Goal: Use online tool/utility: Utilize a website feature to perform a specific function

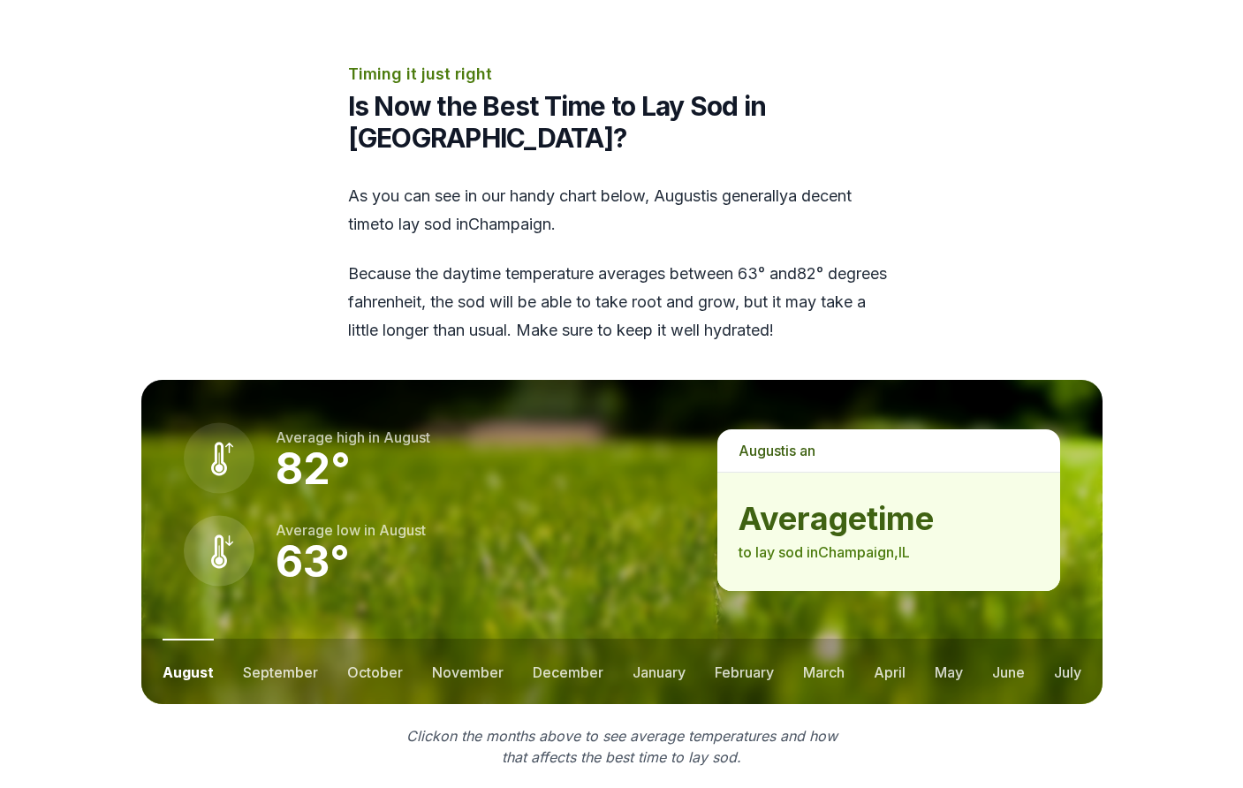
scroll to position [2257, 0]
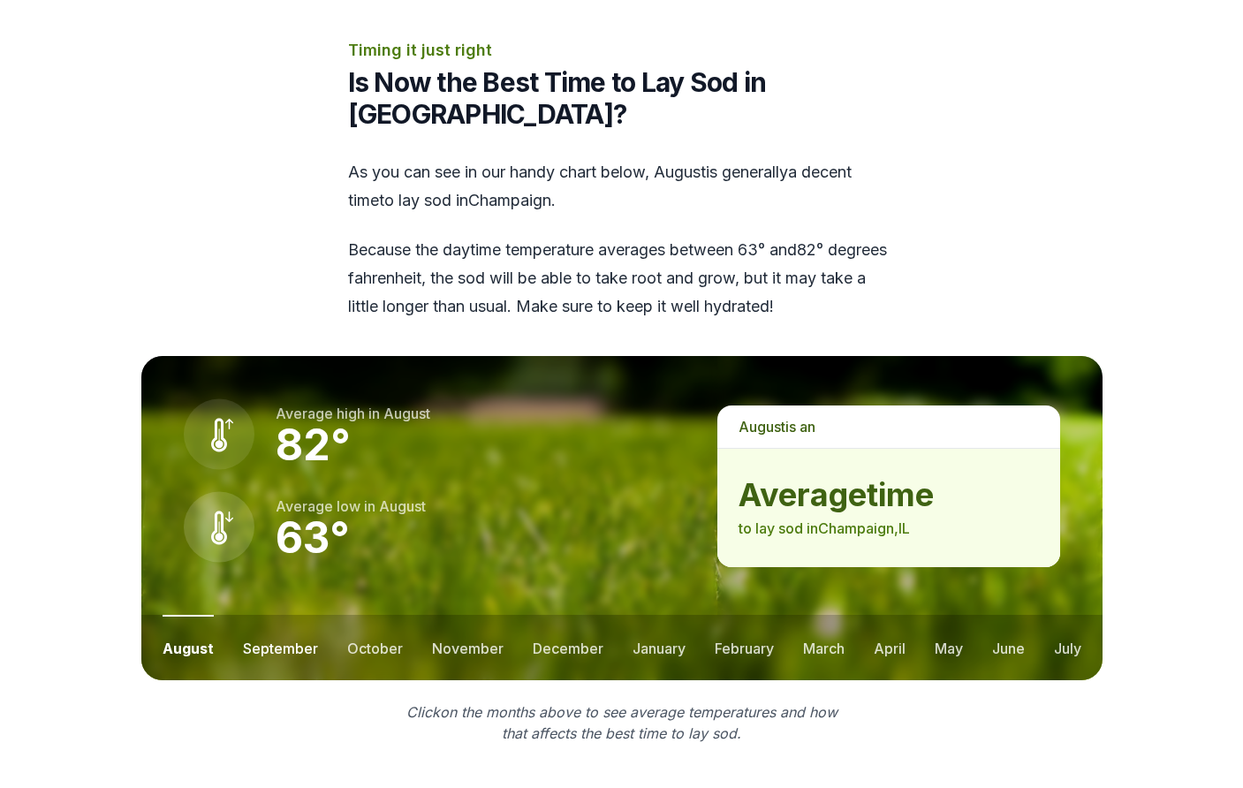
click at [295, 615] on button "september" at bounding box center [280, 647] width 75 height 65
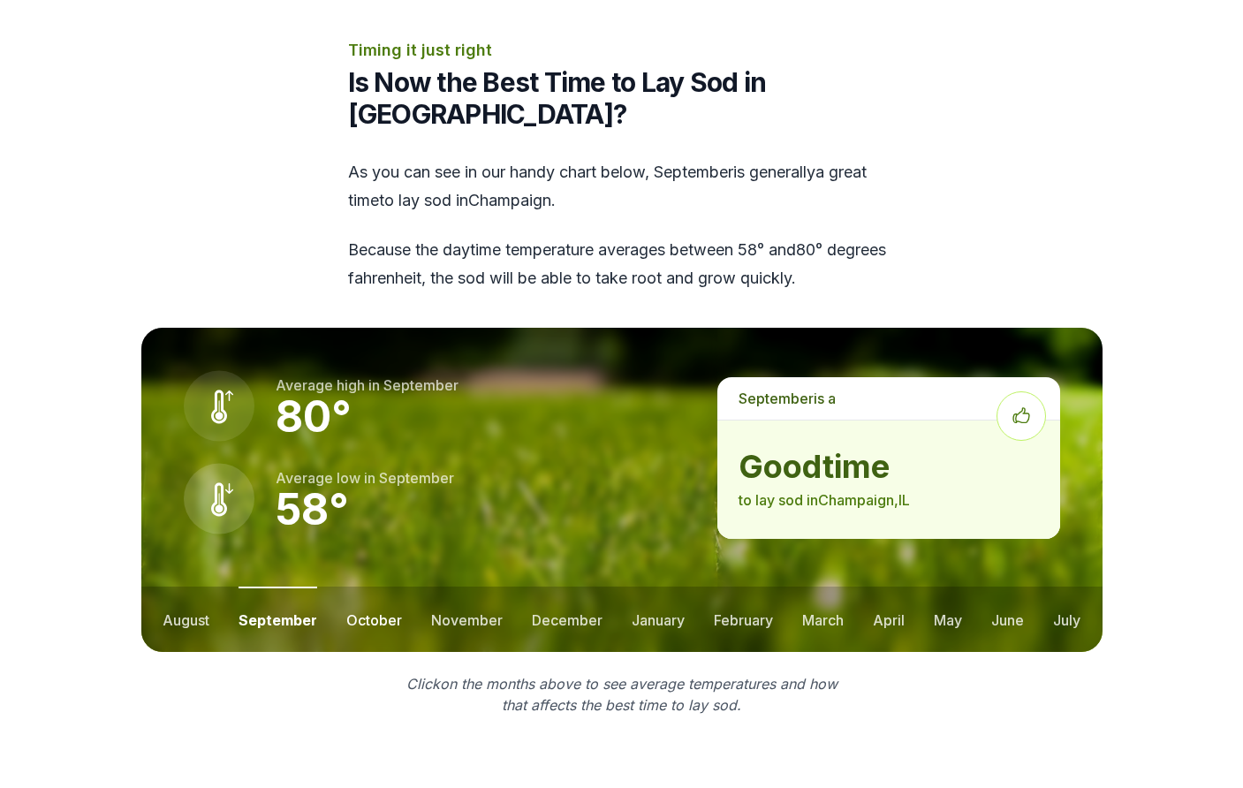
click at [357, 587] on button "october" at bounding box center [374, 619] width 56 height 65
click at [448, 587] on button "november" at bounding box center [467, 619] width 72 height 65
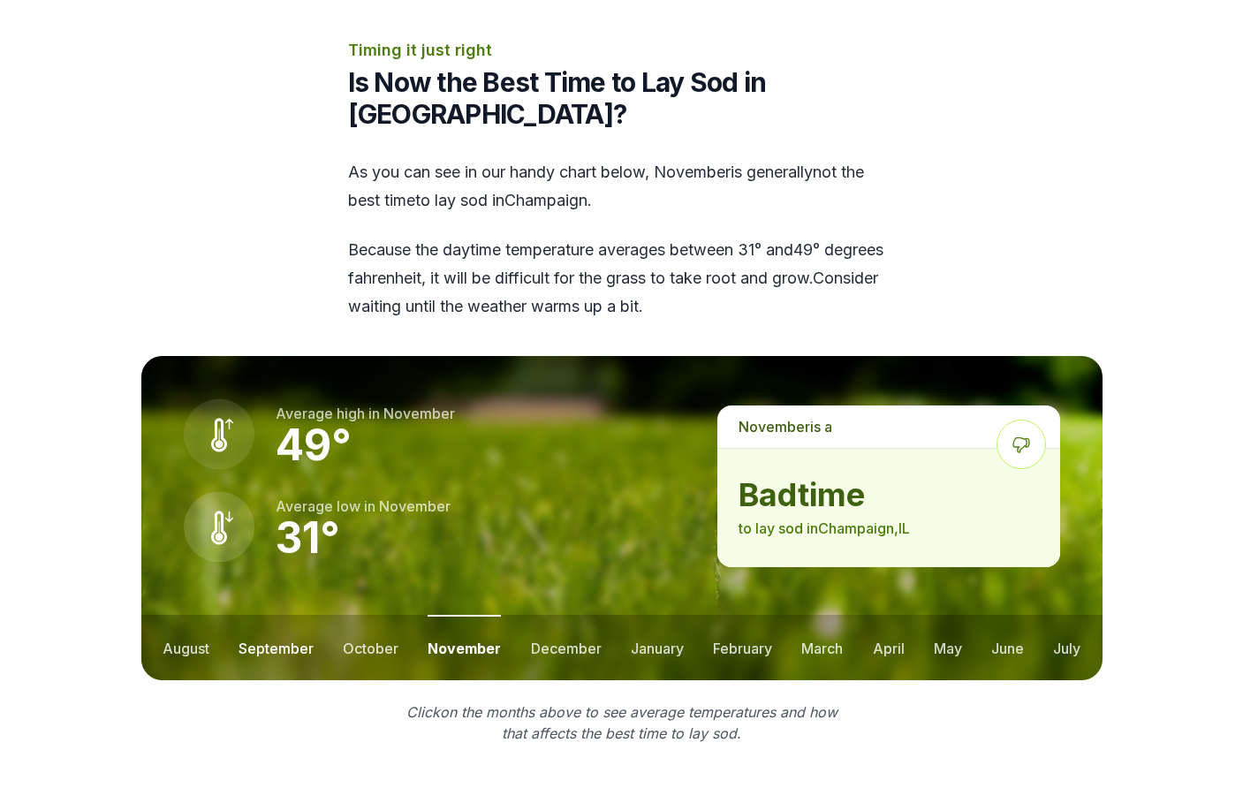
click at [281, 615] on button "september" at bounding box center [276, 647] width 75 height 65
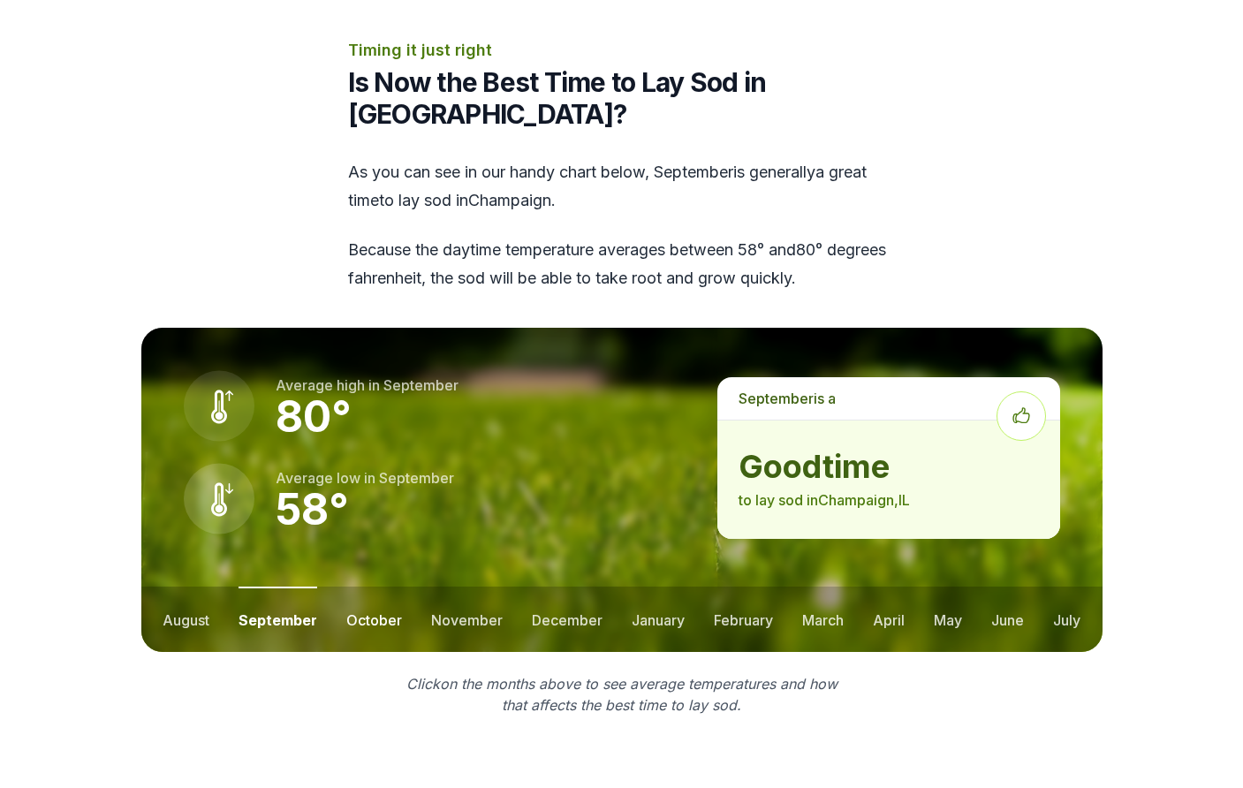
click at [361, 587] on button "october" at bounding box center [374, 619] width 56 height 65
click at [555, 587] on button "december" at bounding box center [567, 619] width 71 height 65
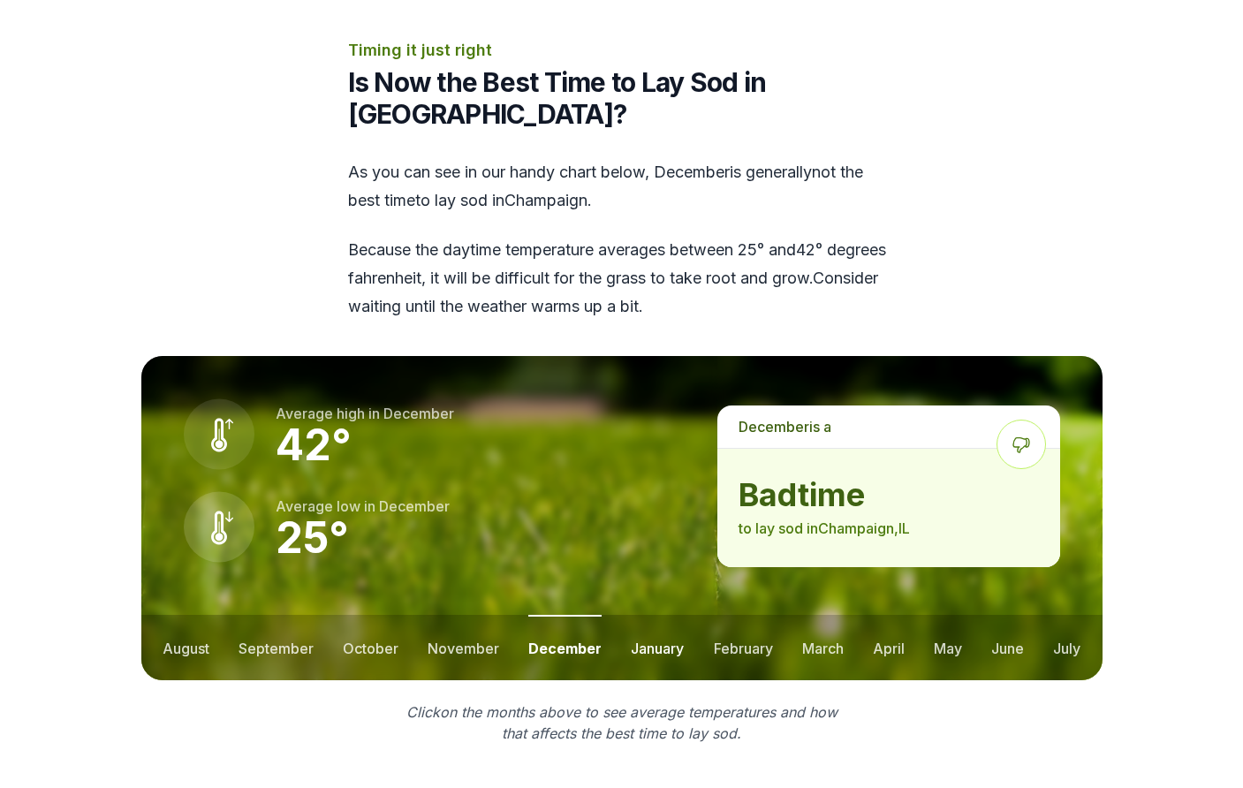
click at [666, 615] on button "january" at bounding box center [657, 647] width 53 height 65
click at [725, 615] on button "february" at bounding box center [744, 647] width 59 height 65
click at [831, 615] on button "march" at bounding box center [824, 647] width 42 height 65
click at [896, 615] on button "april" at bounding box center [890, 647] width 32 height 65
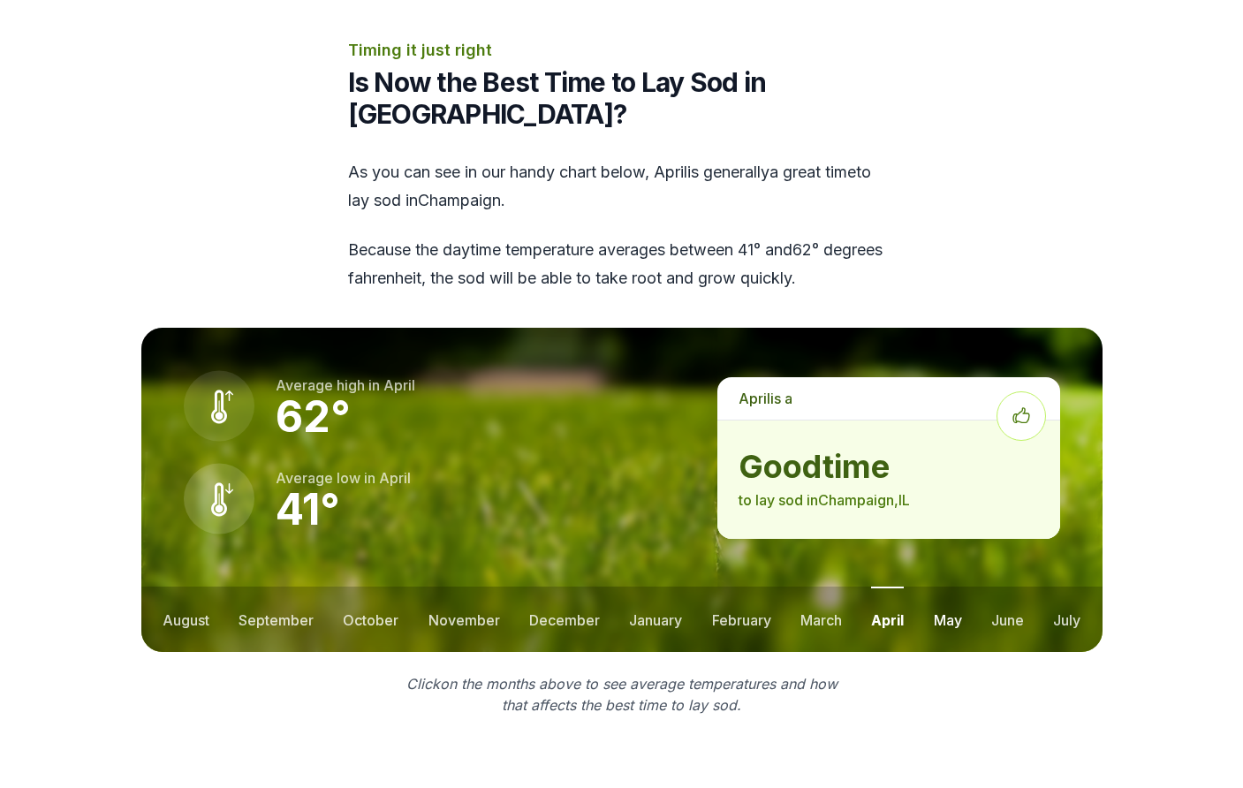
click at [952, 587] on button "may" at bounding box center [948, 619] width 28 height 65
click at [1016, 587] on button "june" at bounding box center [1007, 619] width 33 height 65
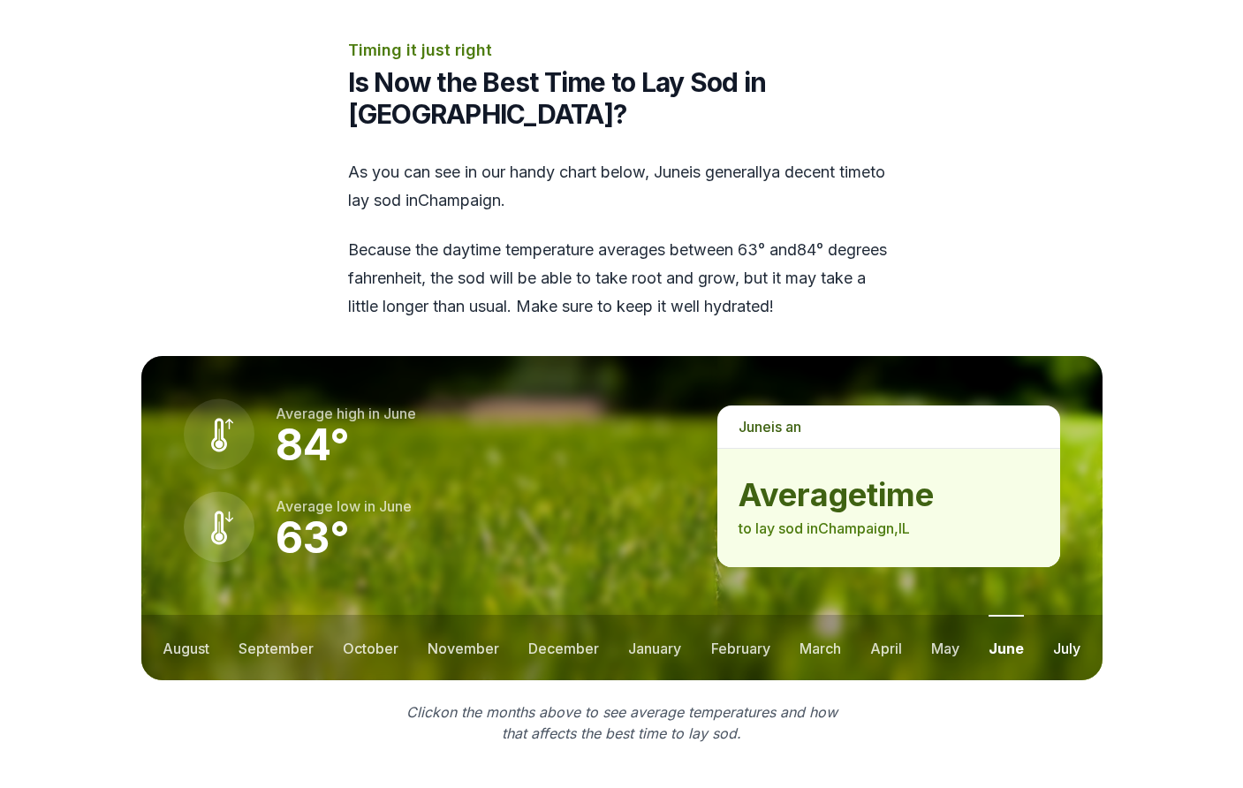
click at [1072, 615] on button "july" at bounding box center [1066, 647] width 27 height 65
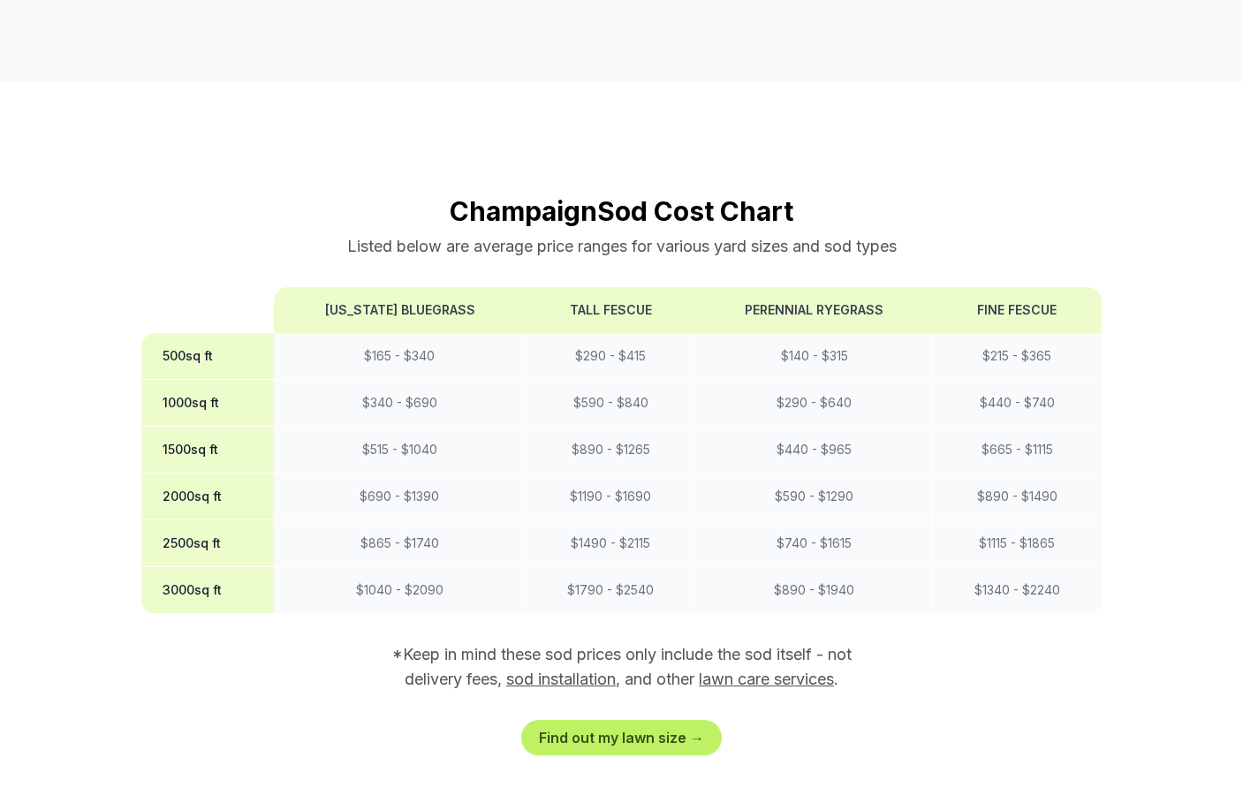
scroll to position [1424, 0]
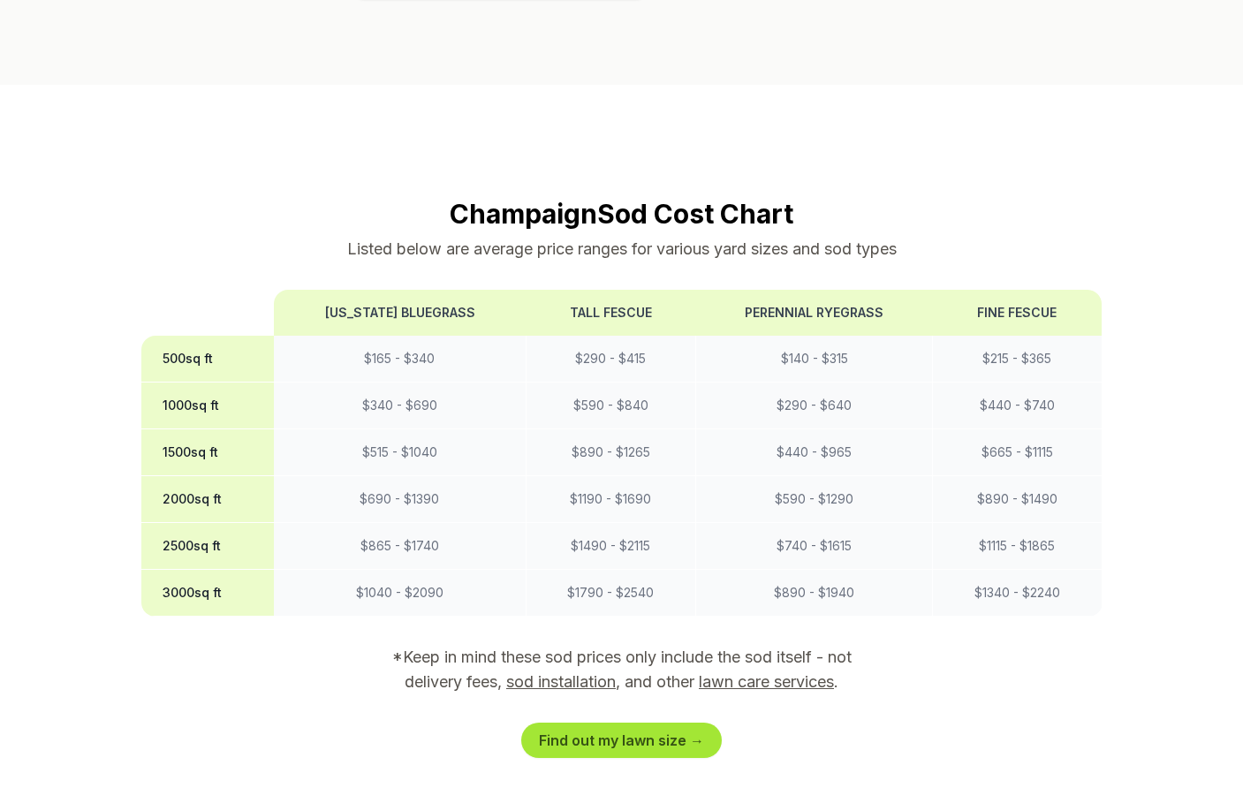
click at [675, 723] on link "Find out my lawn size →" at bounding box center [621, 740] width 201 height 35
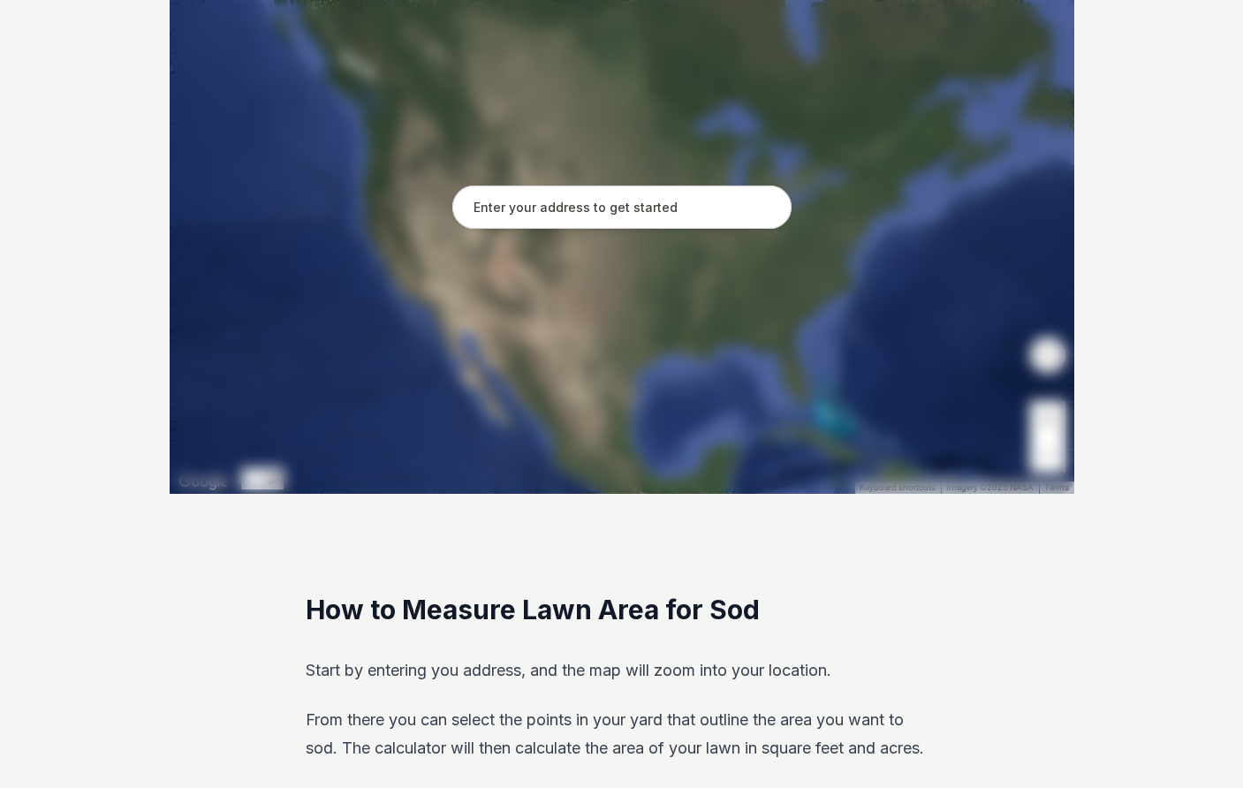
scroll to position [345, 0]
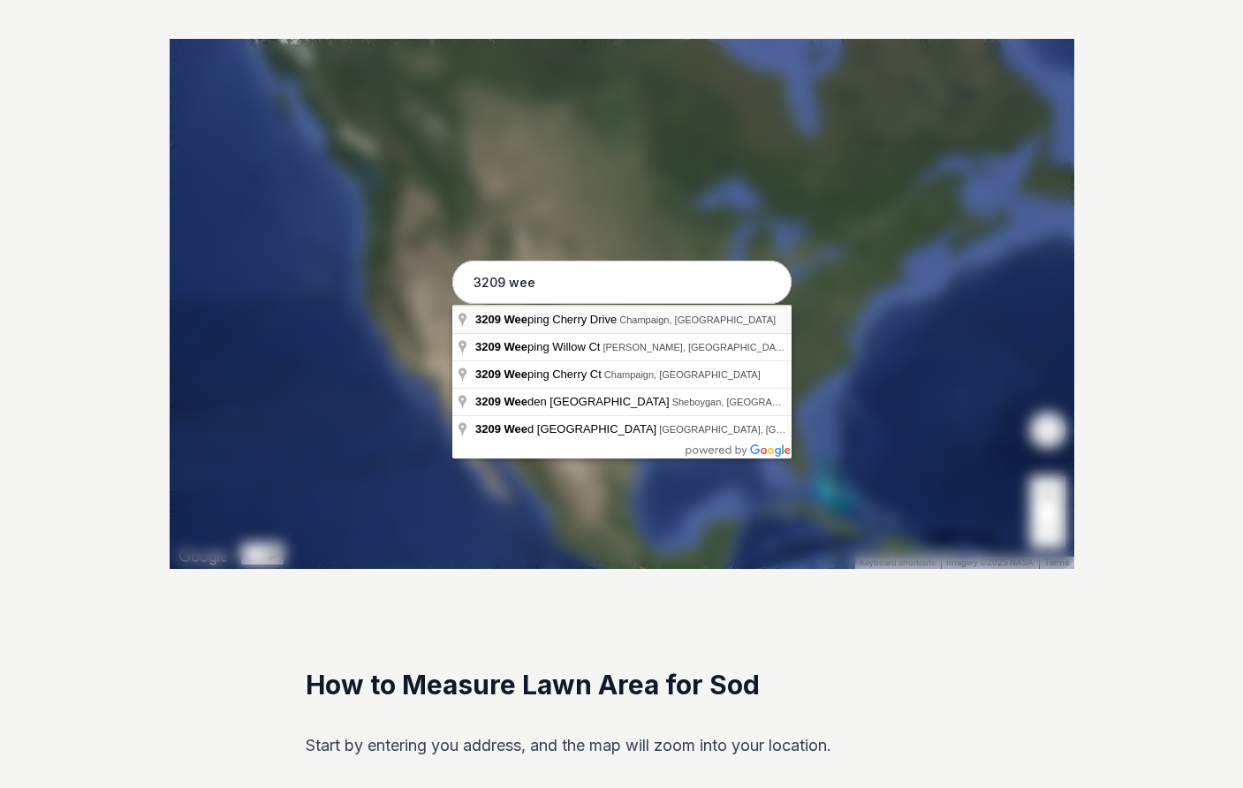
type input "[STREET_ADDRESS]"
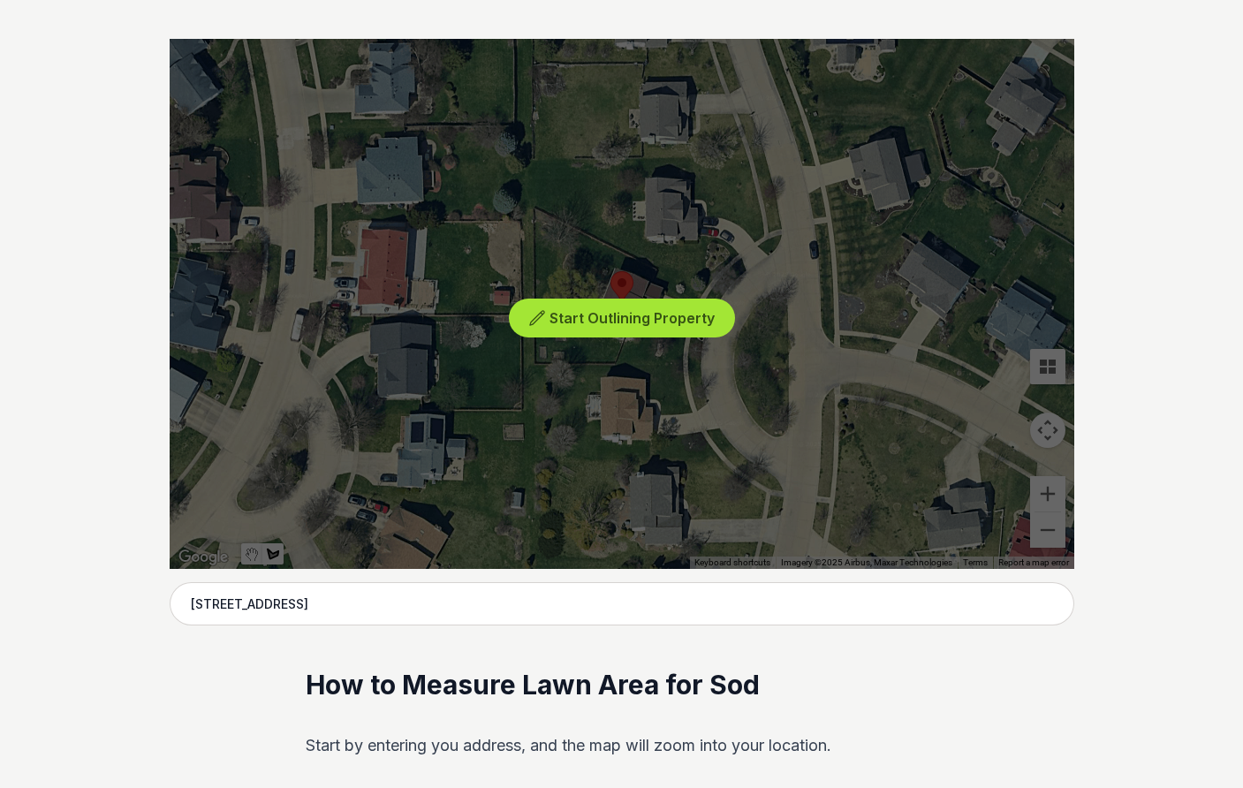
click at [619, 305] on button "Start Outlining Property" at bounding box center [622, 319] width 226 height 40
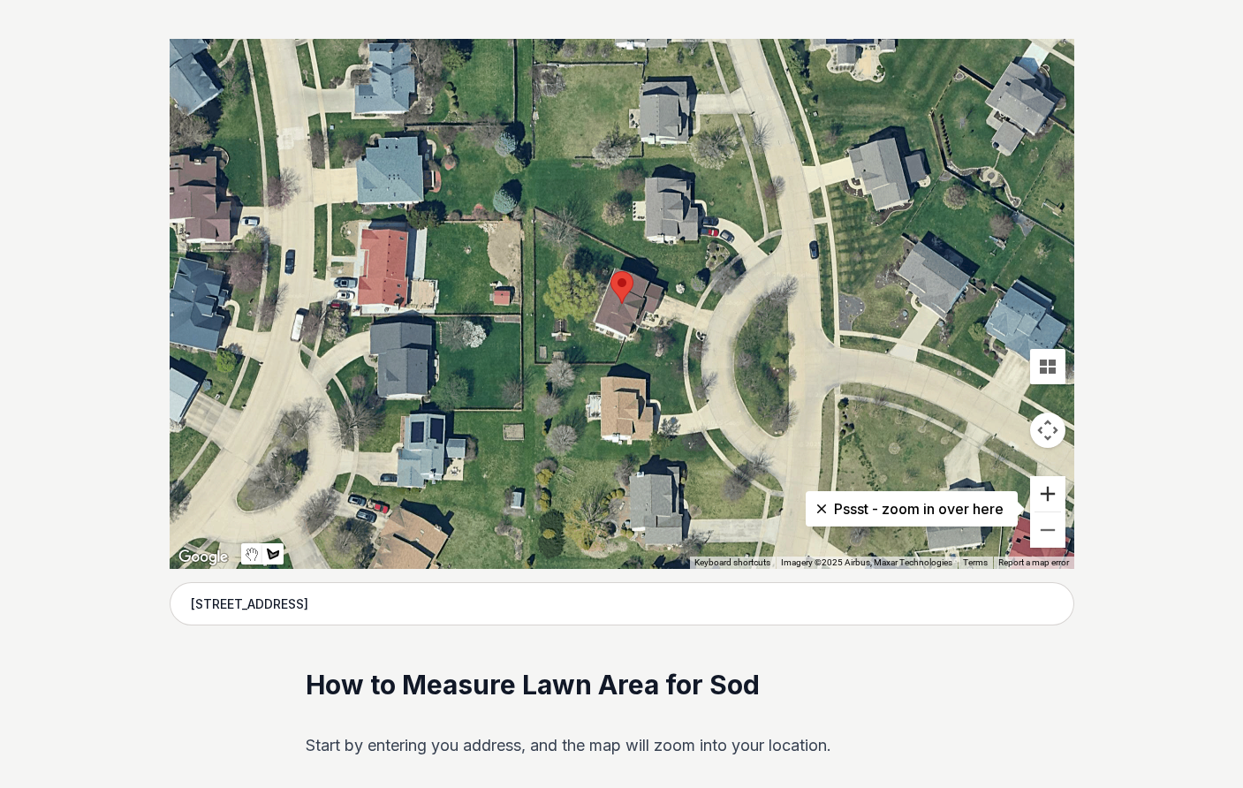
click at [1045, 494] on button "Zoom in" at bounding box center [1047, 493] width 35 height 35
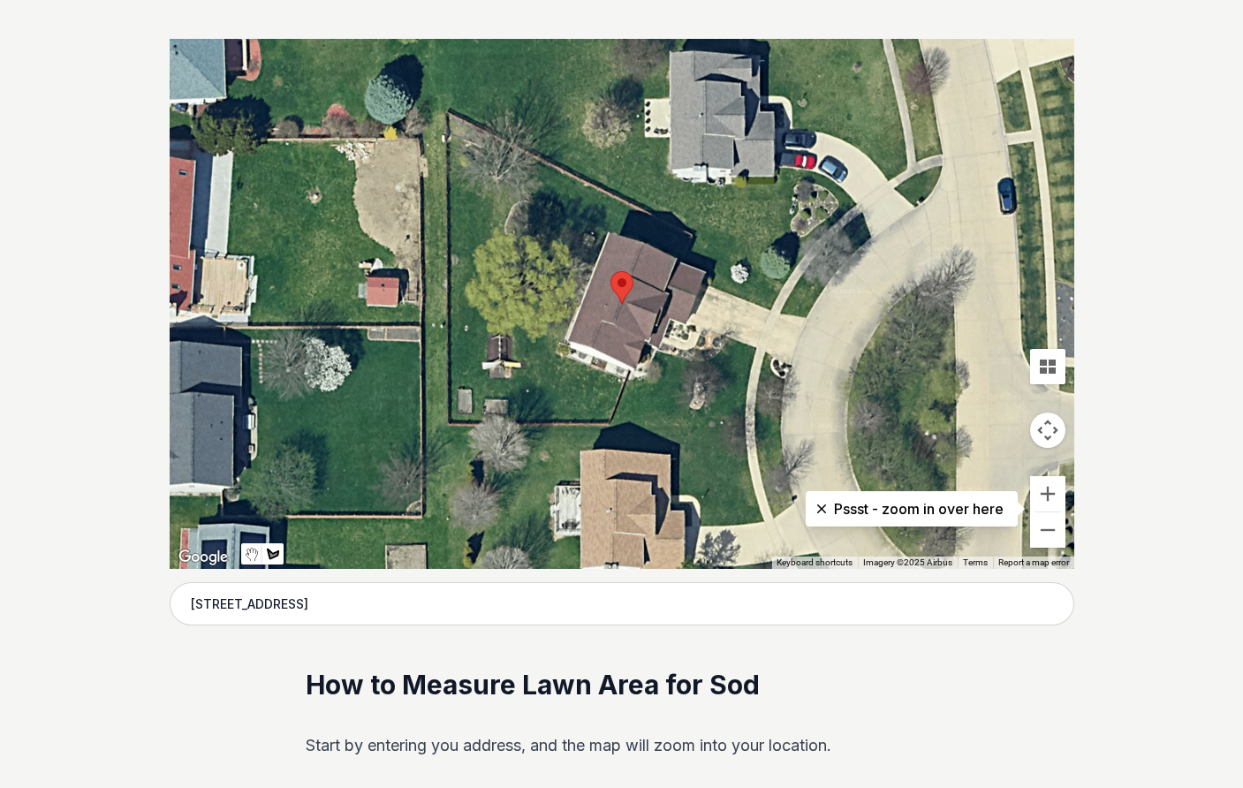
click at [680, 255] on div at bounding box center [622, 304] width 905 height 530
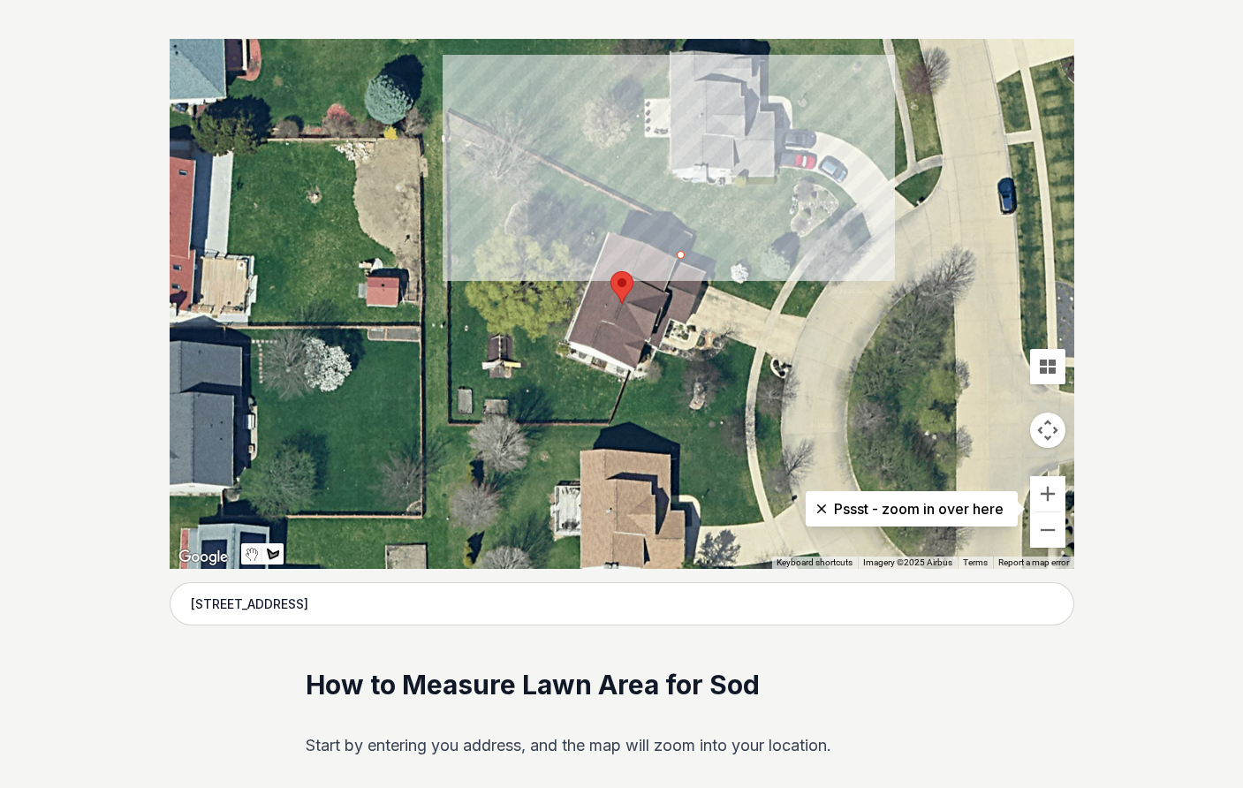
click at [690, 237] on div at bounding box center [622, 304] width 905 height 530
click at [498, 140] on div at bounding box center [622, 304] width 905 height 530
click at [485, 151] on div at bounding box center [622, 304] width 905 height 530
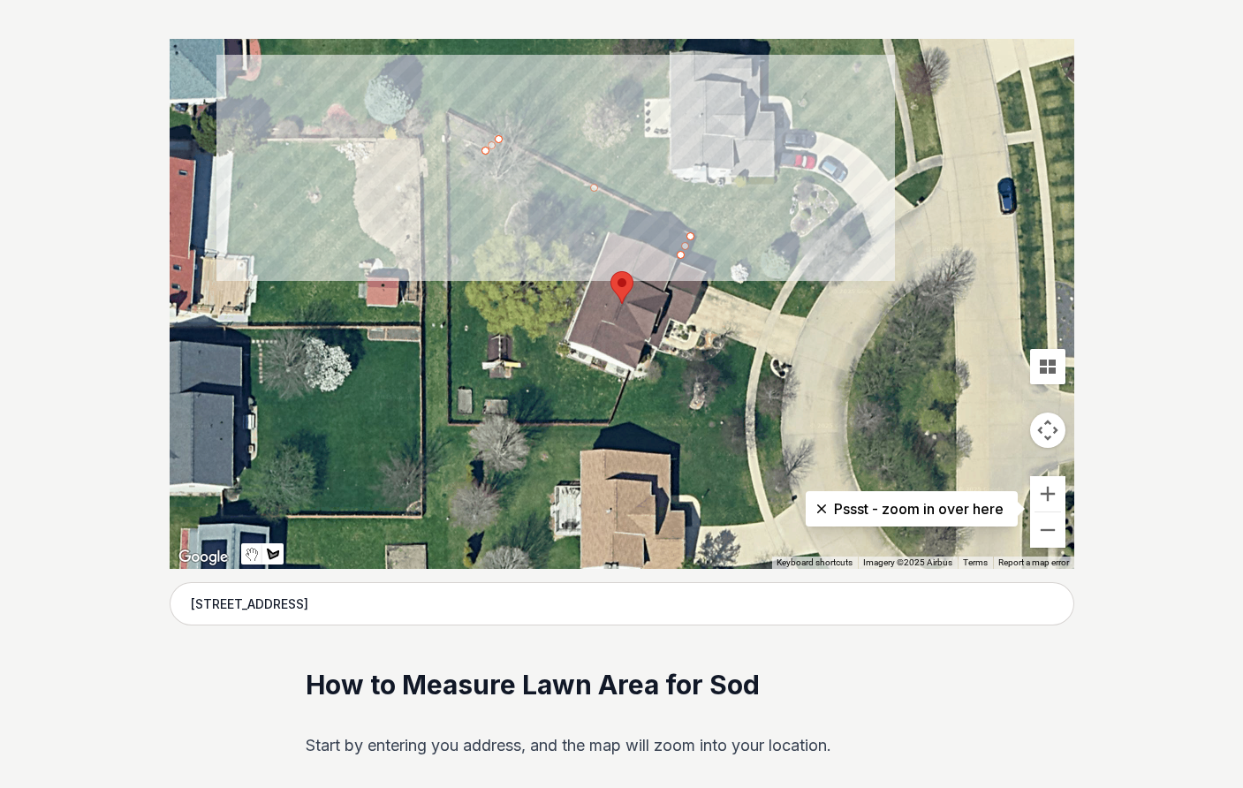
click at [447, 132] on div at bounding box center [622, 304] width 905 height 530
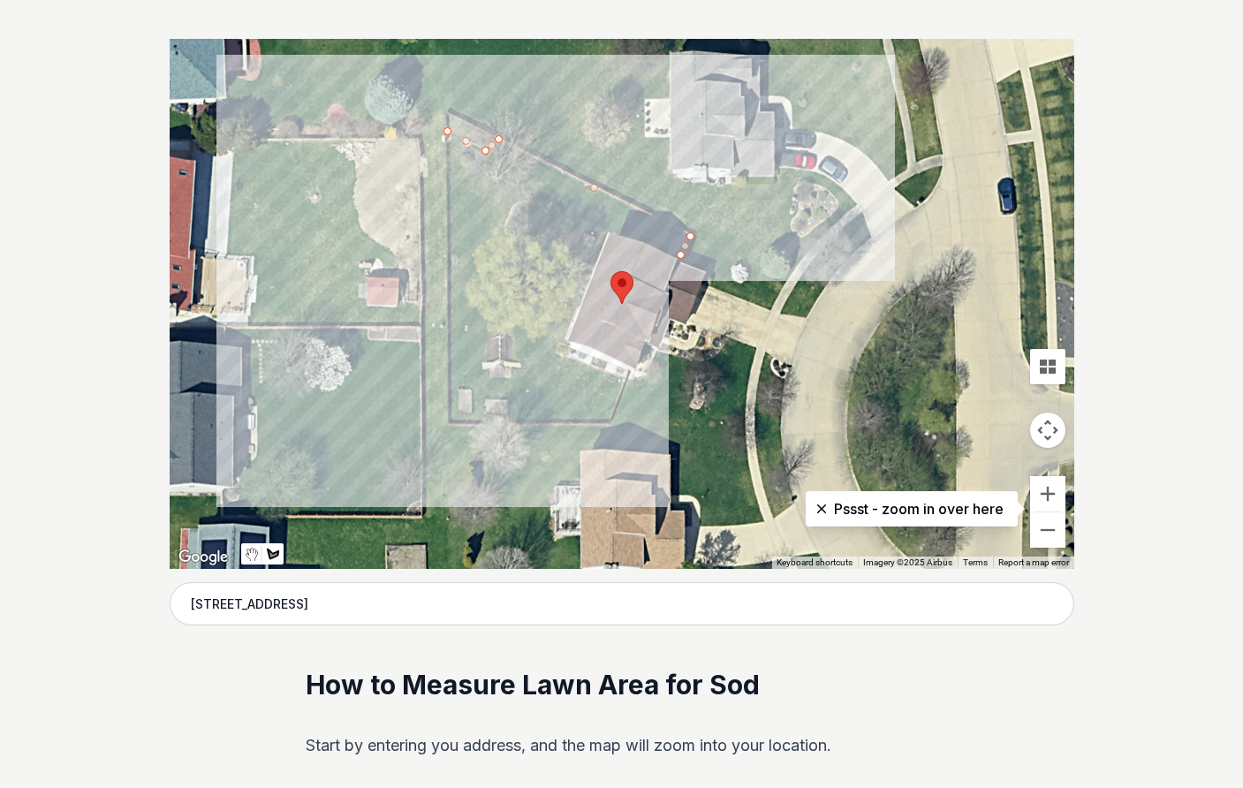
click at [451, 419] on div at bounding box center [622, 304] width 905 height 530
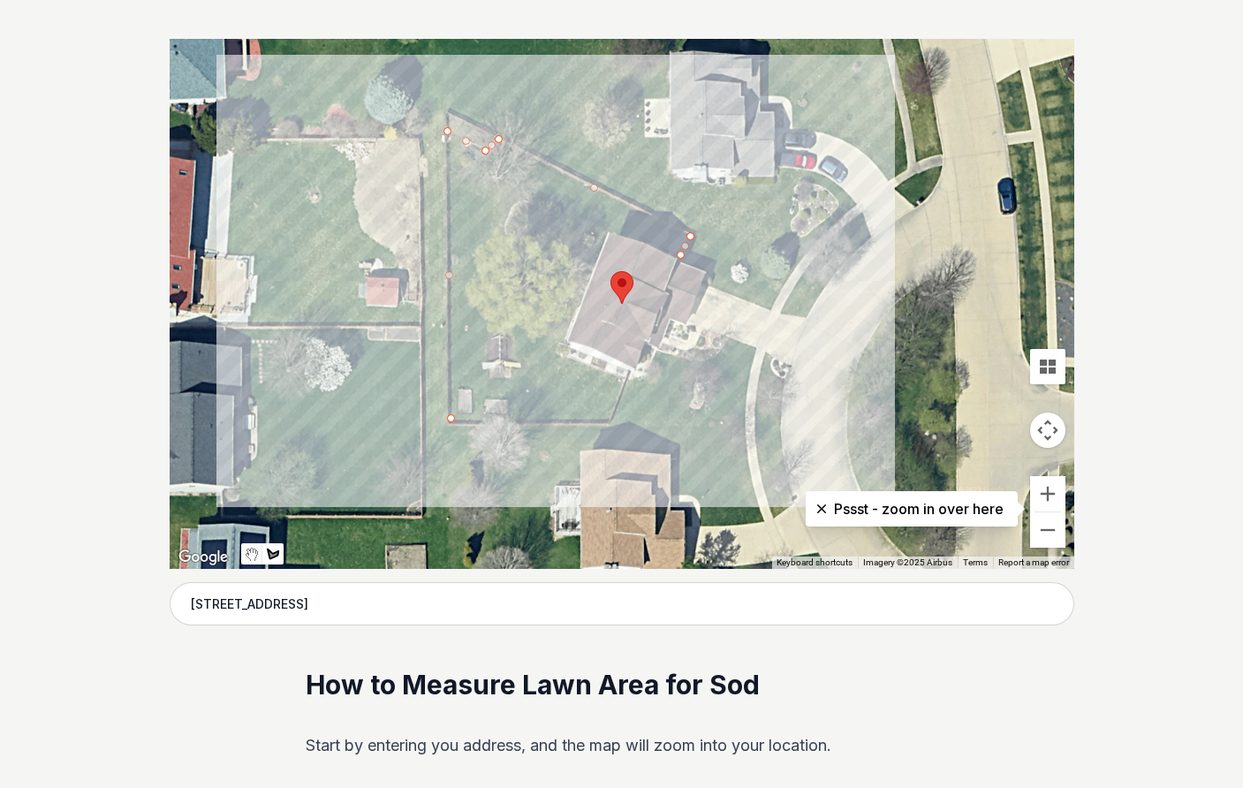
click at [744, 424] on div at bounding box center [622, 304] width 905 height 530
click at [745, 389] on div at bounding box center [622, 304] width 905 height 530
click at [755, 350] on div at bounding box center [622, 304] width 905 height 530
click at [727, 335] on div at bounding box center [622, 304] width 905 height 530
click at [720, 351] on div at bounding box center [622, 304] width 905 height 530
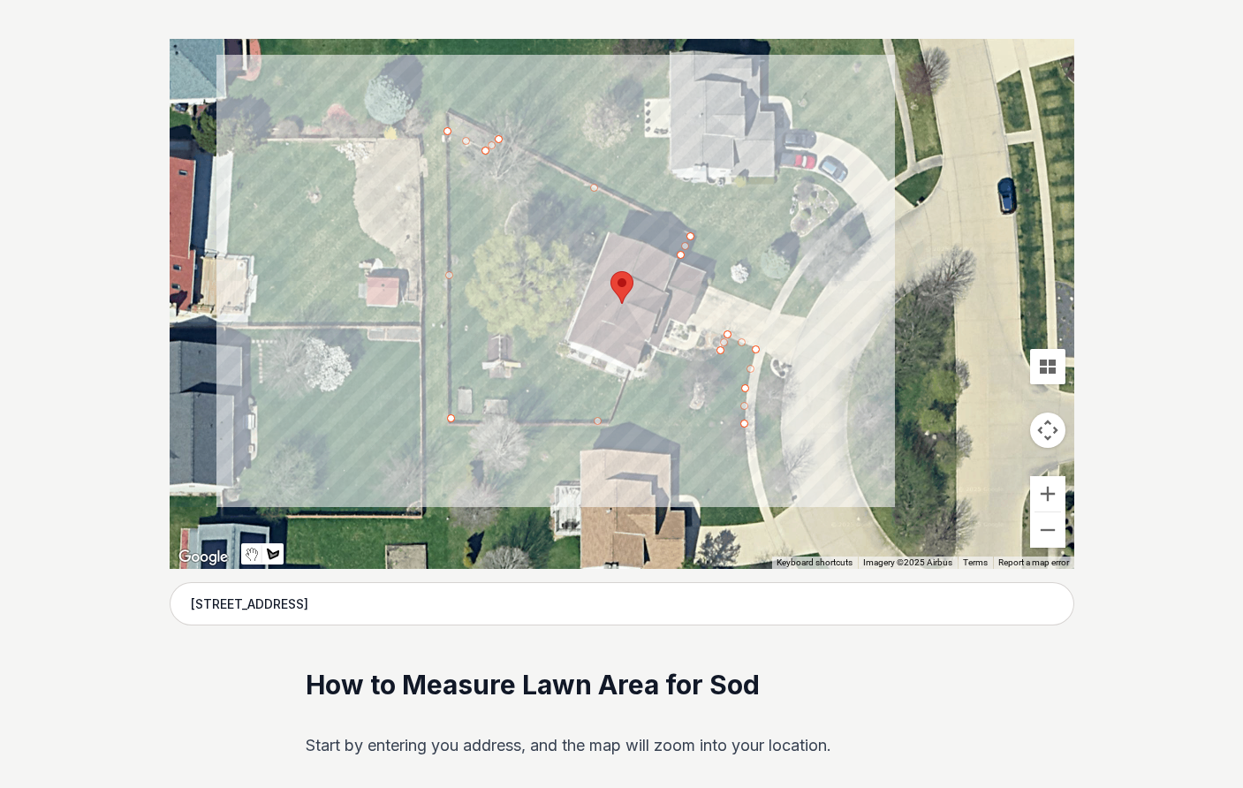
click at [709, 360] on div at bounding box center [622, 304] width 905 height 530
click at [690, 359] on div at bounding box center [622, 304] width 905 height 530
click at [671, 354] on div at bounding box center [622, 304] width 905 height 530
click at [656, 353] on div at bounding box center [622, 304] width 905 height 530
click at [648, 376] on div at bounding box center [622, 304] width 905 height 530
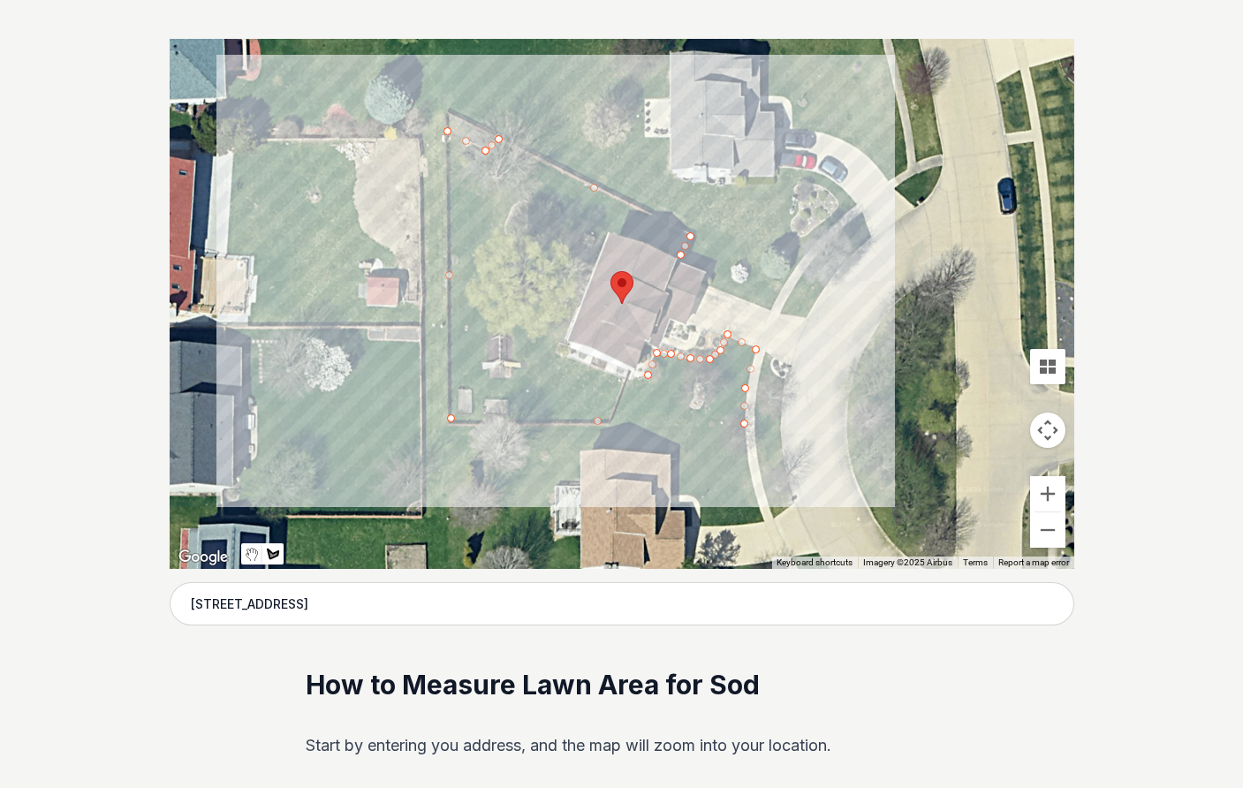
click at [629, 379] on div at bounding box center [622, 304] width 905 height 530
click at [557, 354] on div at bounding box center [622, 304] width 905 height 530
click at [573, 312] on div at bounding box center [622, 304] width 905 height 530
click at [544, 301] on div at bounding box center [622, 304] width 905 height 530
click at [565, 253] on div at bounding box center [622, 304] width 905 height 530
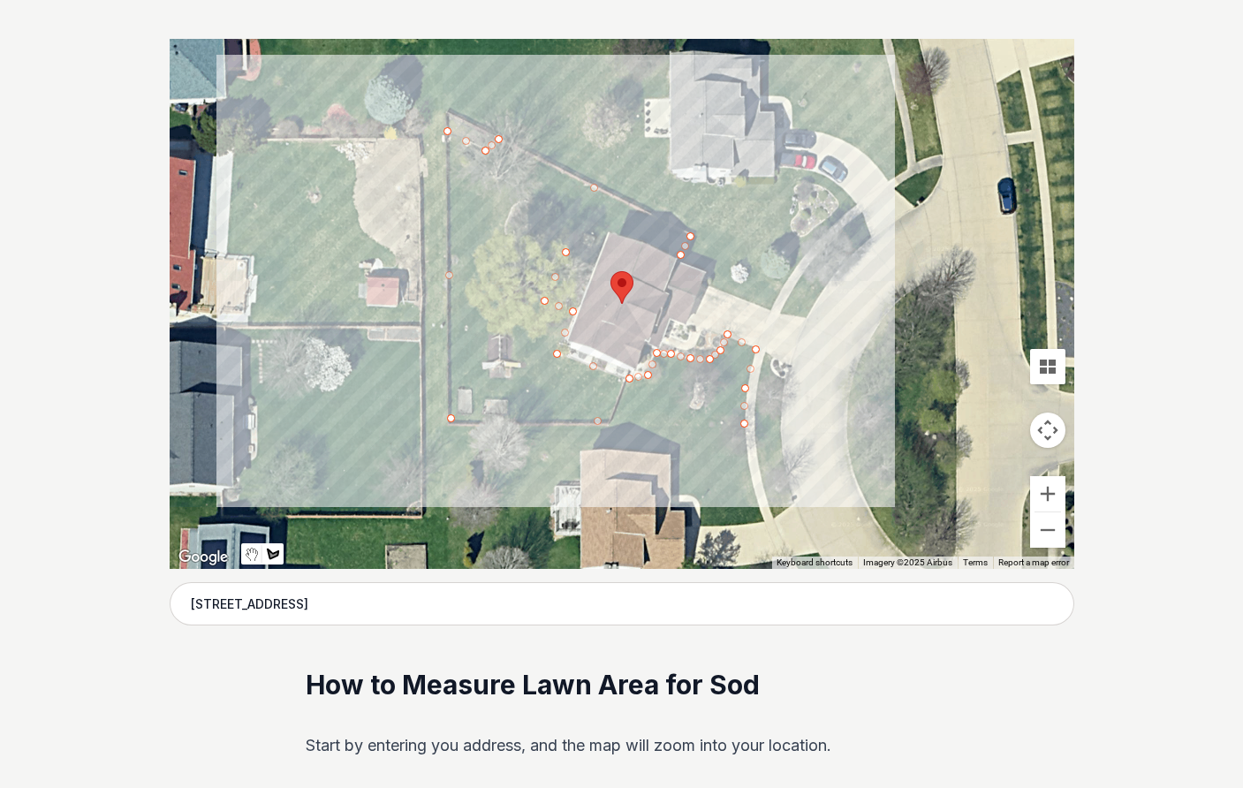
click at [593, 263] on div at bounding box center [622, 304] width 905 height 530
click at [610, 230] on div at bounding box center [622, 304] width 905 height 530
click at [677, 256] on div at bounding box center [622, 304] width 905 height 530
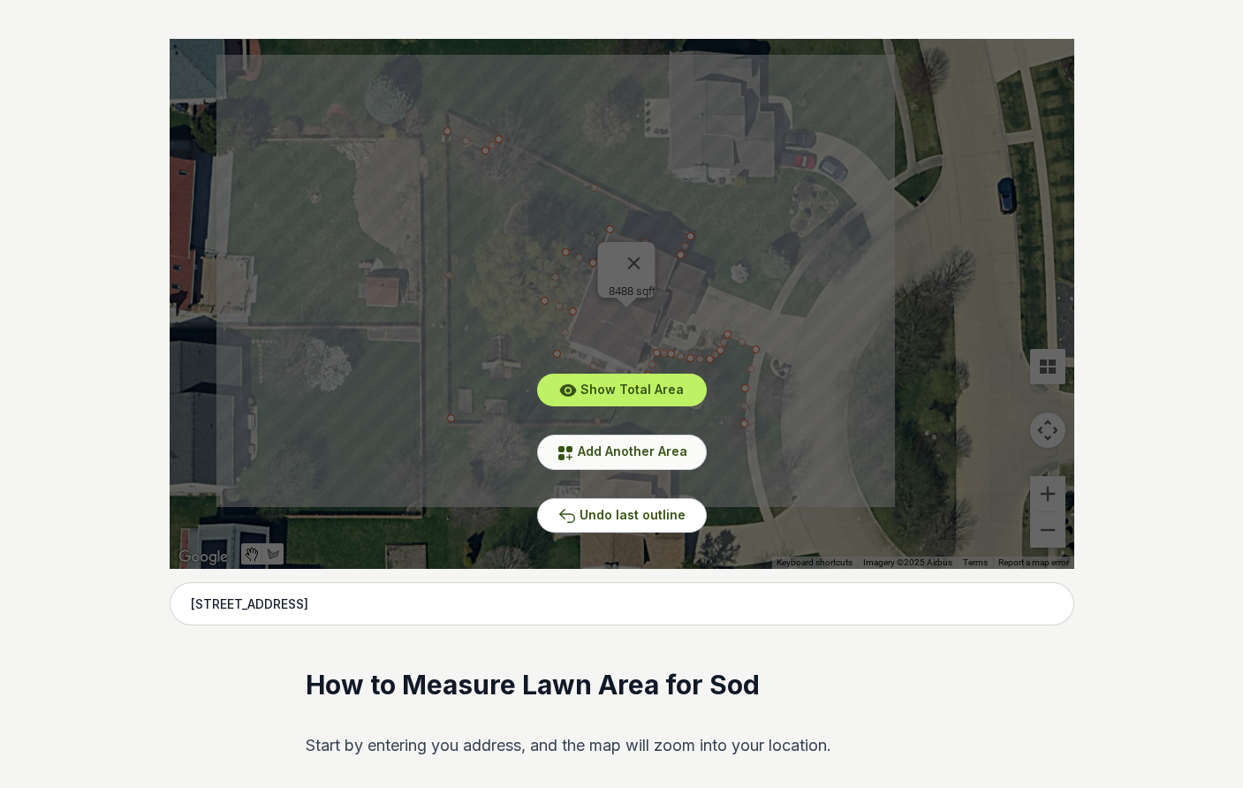
click at [680, 451] on span "Add Another Area" at bounding box center [633, 451] width 110 height 15
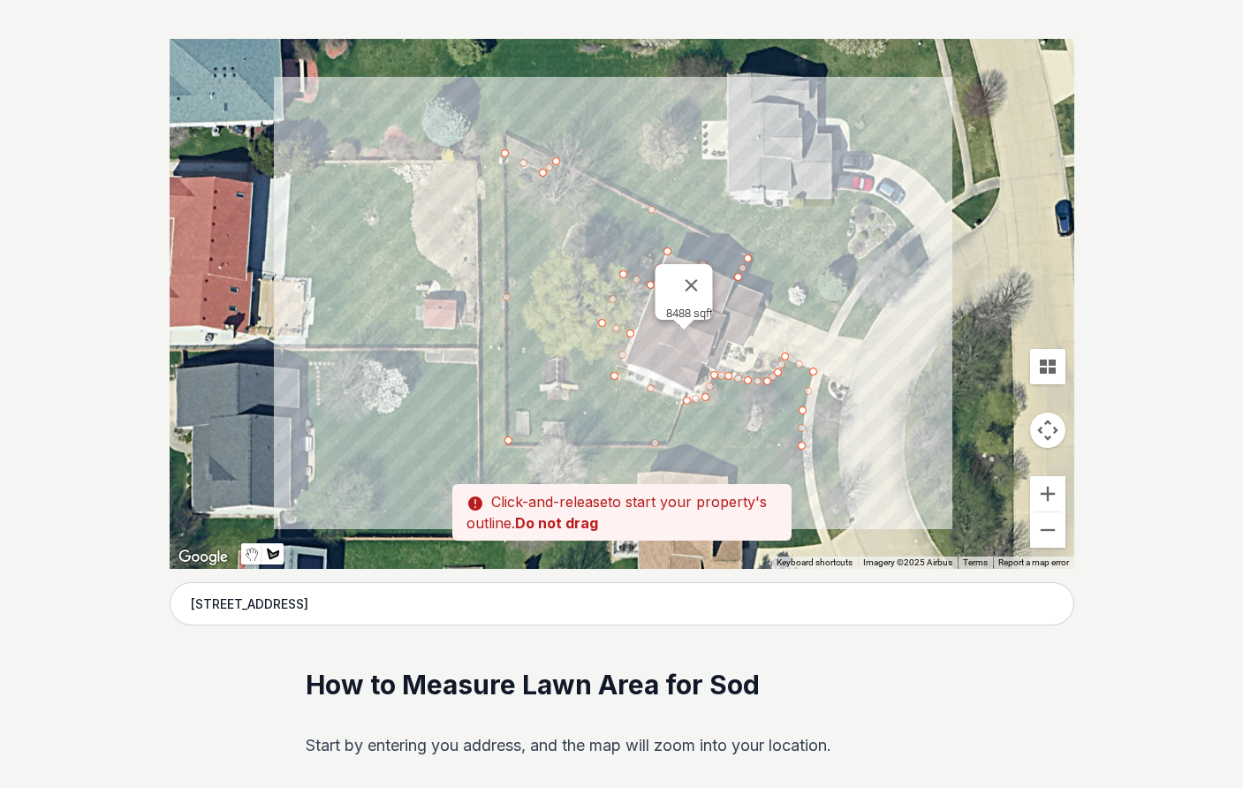
drag, startPoint x: 694, startPoint y: 238, endPoint x: 754, endPoint y: 260, distance: 63.2
click at [754, 260] on div at bounding box center [622, 304] width 905 height 530
click at [752, 259] on div at bounding box center [622, 304] width 905 height 530
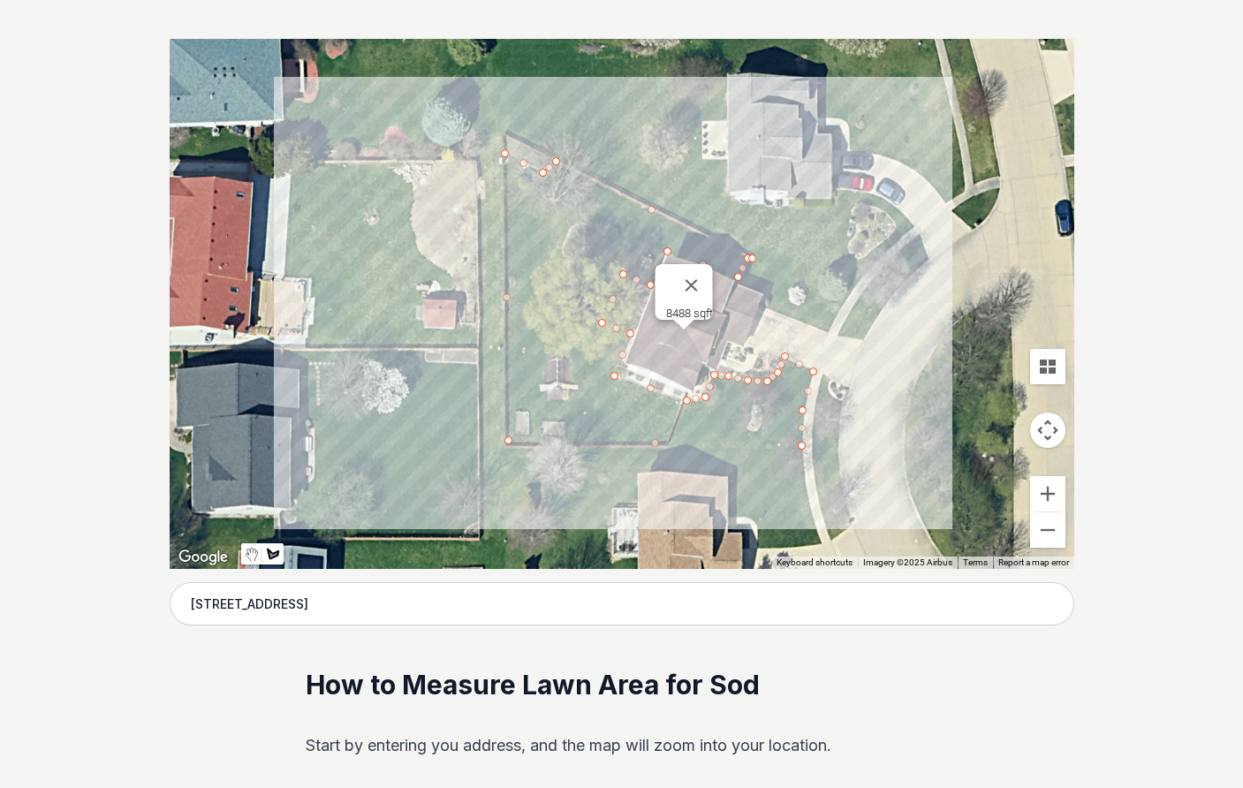
click at [846, 304] on div at bounding box center [622, 304] width 905 height 530
click at [834, 315] on div at bounding box center [622, 304] width 905 height 530
click at [828, 330] on div at bounding box center [622, 304] width 905 height 530
click at [763, 305] on div at bounding box center [622, 304] width 905 height 530
click at [770, 290] on div at bounding box center [622, 304] width 905 height 530
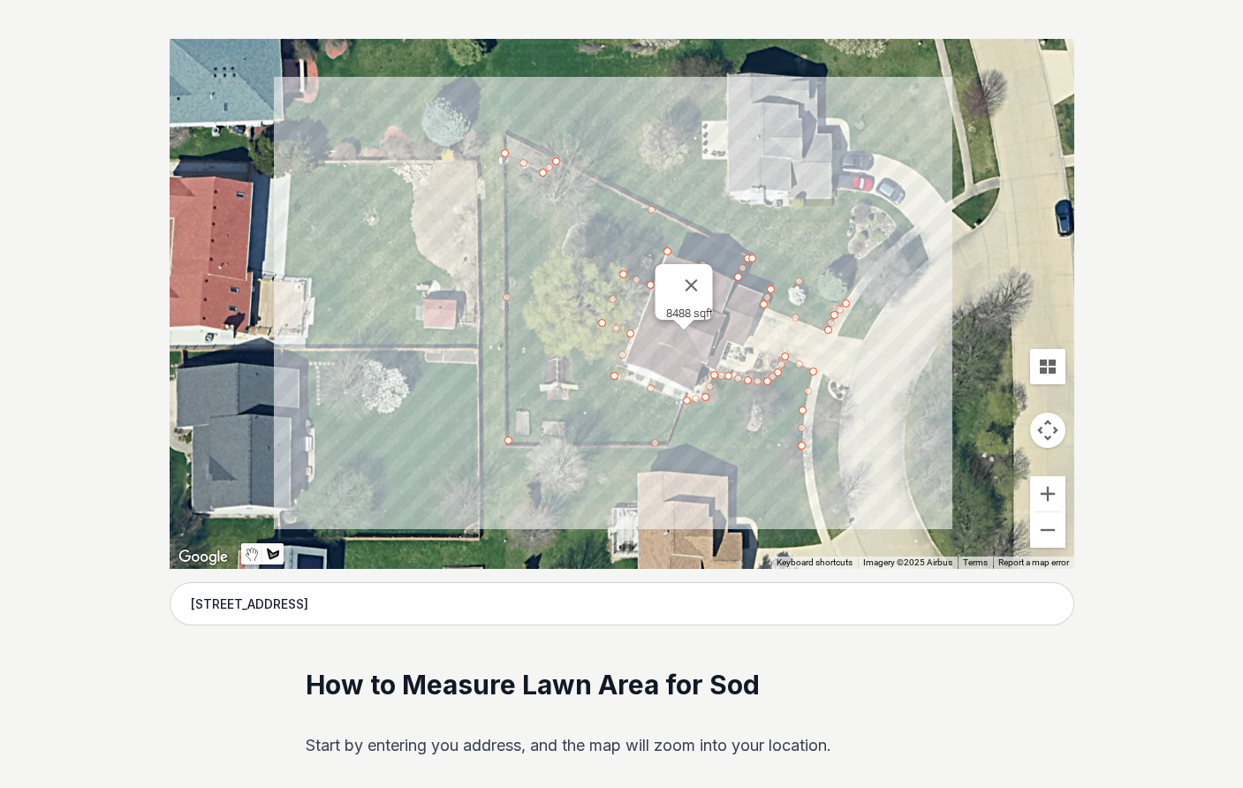
click at [738, 278] on div at bounding box center [622, 304] width 905 height 530
click at [750, 254] on div at bounding box center [622, 304] width 905 height 530
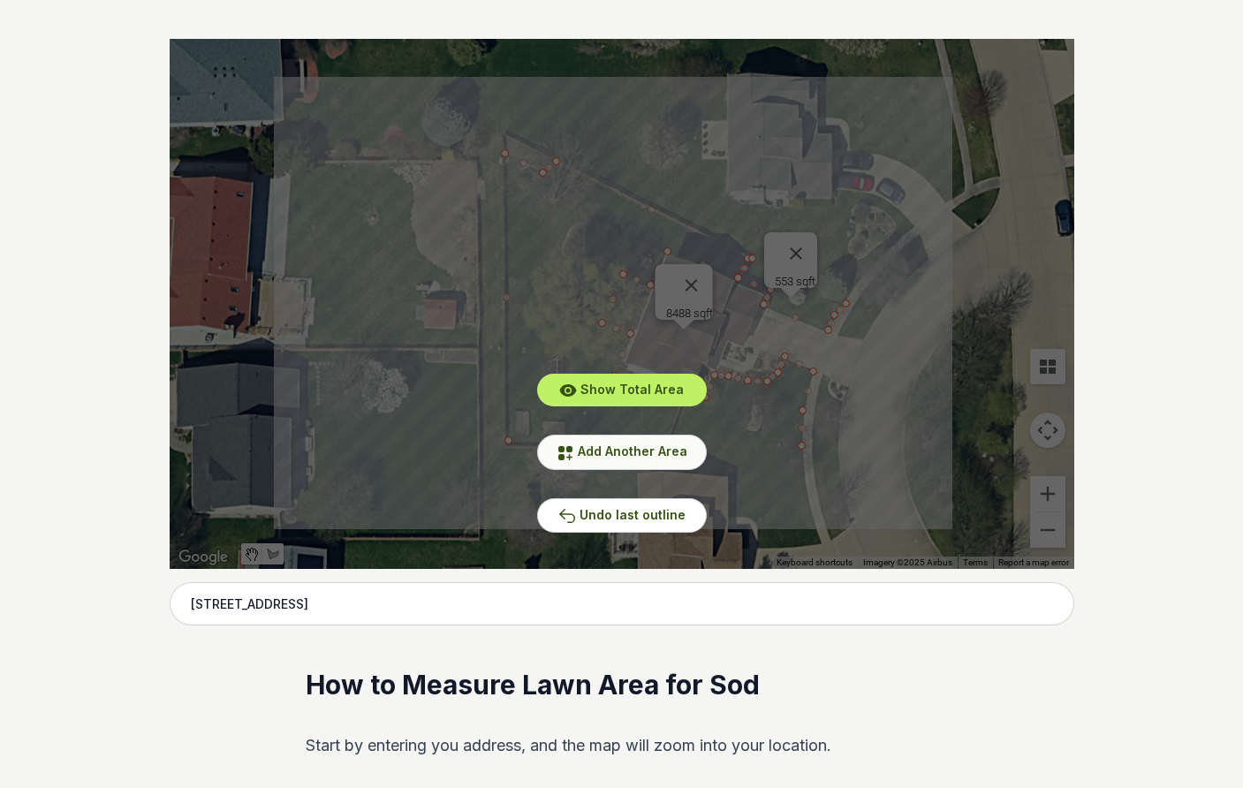
click at [673, 446] on span "Add Another Area" at bounding box center [633, 451] width 110 height 15
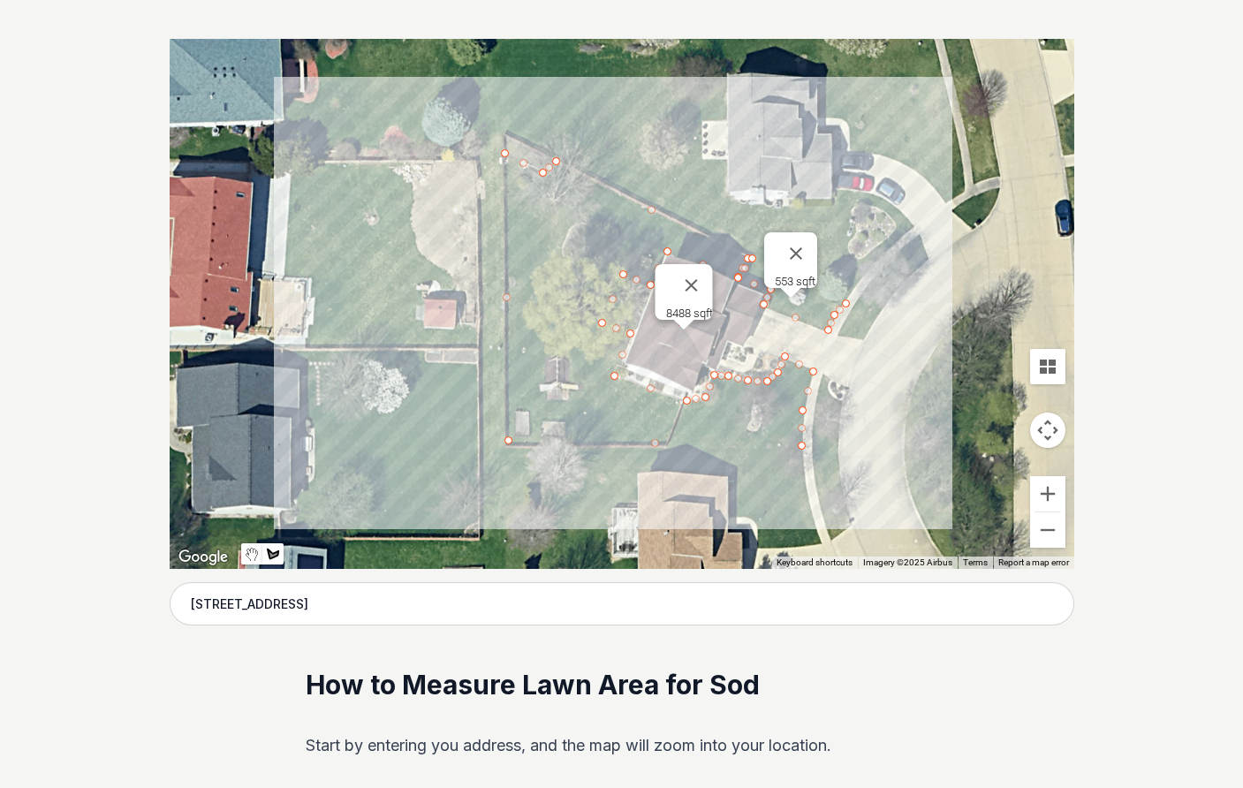
click at [854, 305] on div at bounding box center [622, 304] width 905 height 530
click at [845, 319] on div at bounding box center [622, 304] width 905 height 530
click at [837, 335] on div at bounding box center [622, 304] width 905 height 530
click at [863, 339] on div at bounding box center [622, 304] width 905 height 530
click at [876, 314] on div at bounding box center [622, 304] width 905 height 530
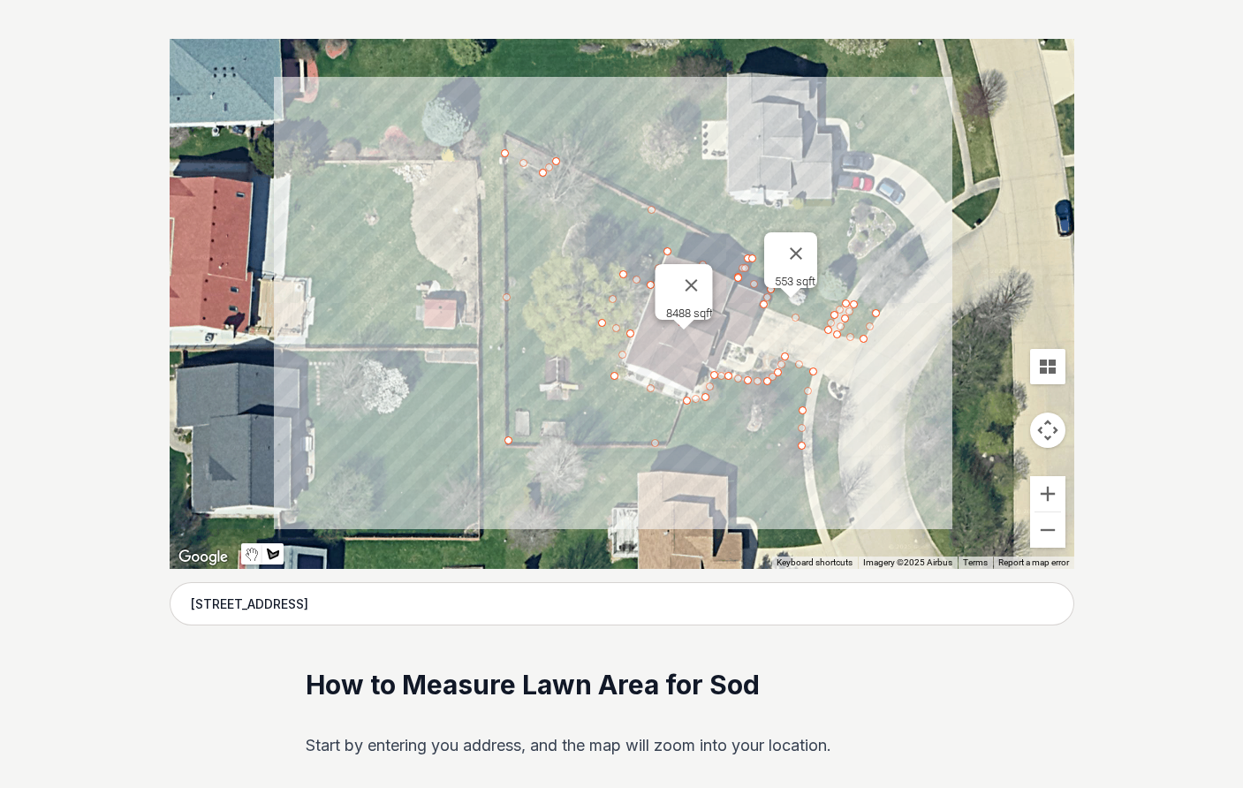
click at [855, 302] on div at bounding box center [622, 304] width 905 height 530
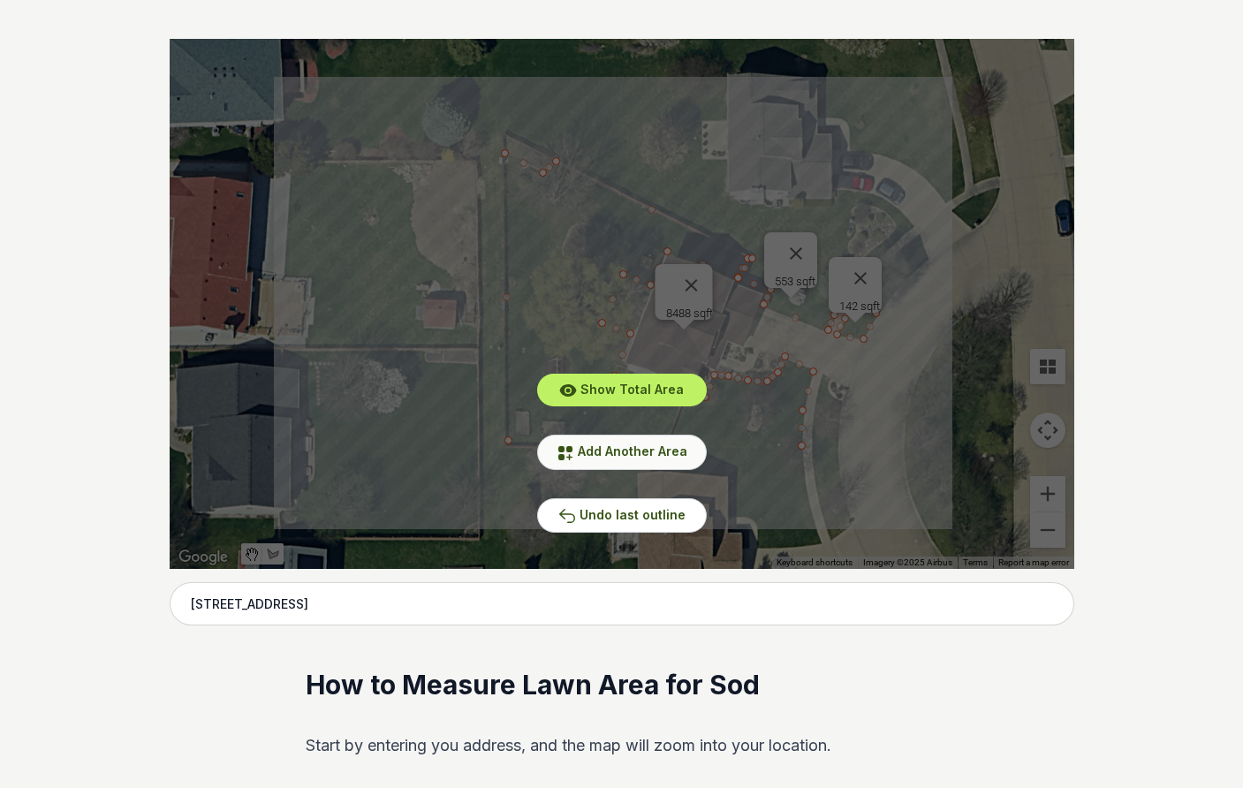
click at [660, 455] on span "Add Another Area" at bounding box center [633, 451] width 110 height 15
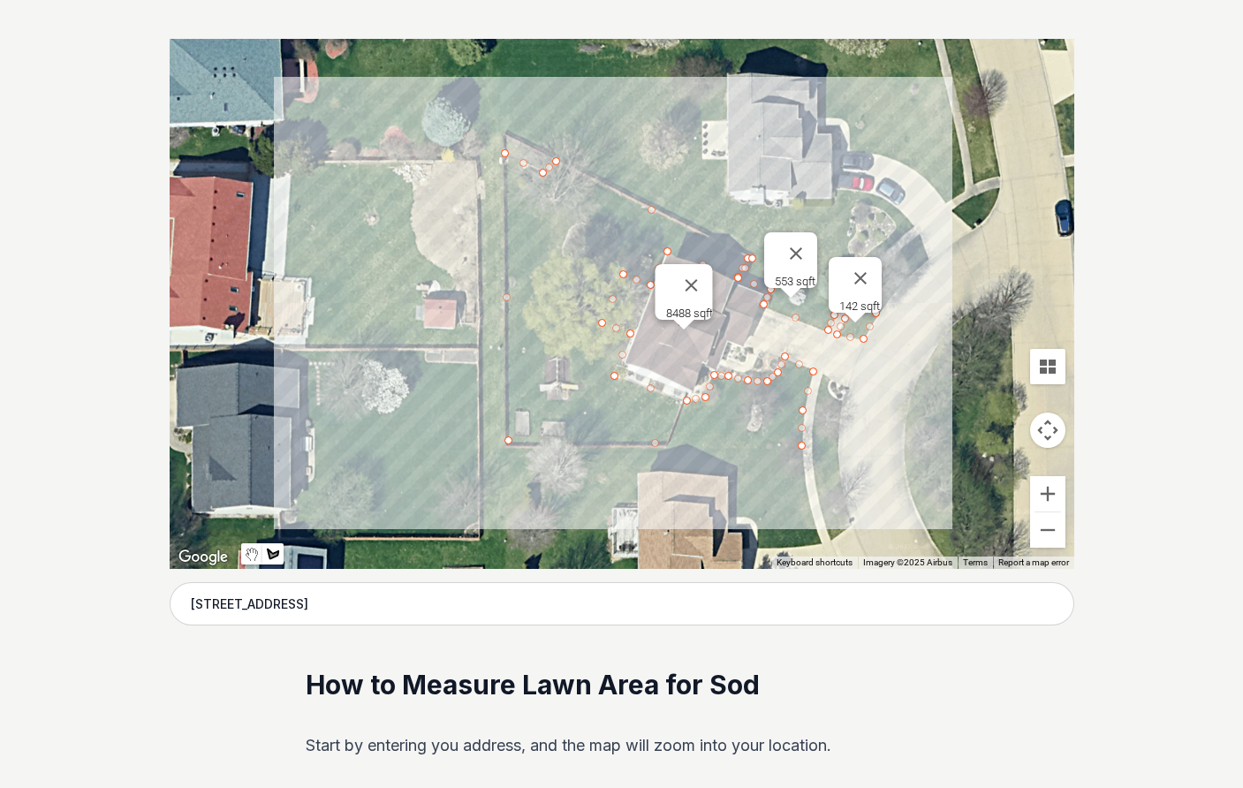
click at [821, 374] on div at bounding box center [622, 304] width 905 height 530
click at [812, 413] on div at bounding box center [622, 304] width 905 height 530
click at [808, 449] on div at bounding box center [622, 304] width 905 height 530
click at [838, 447] on div at bounding box center [622, 304] width 905 height 530
click at [843, 406] on div at bounding box center [622, 304] width 905 height 530
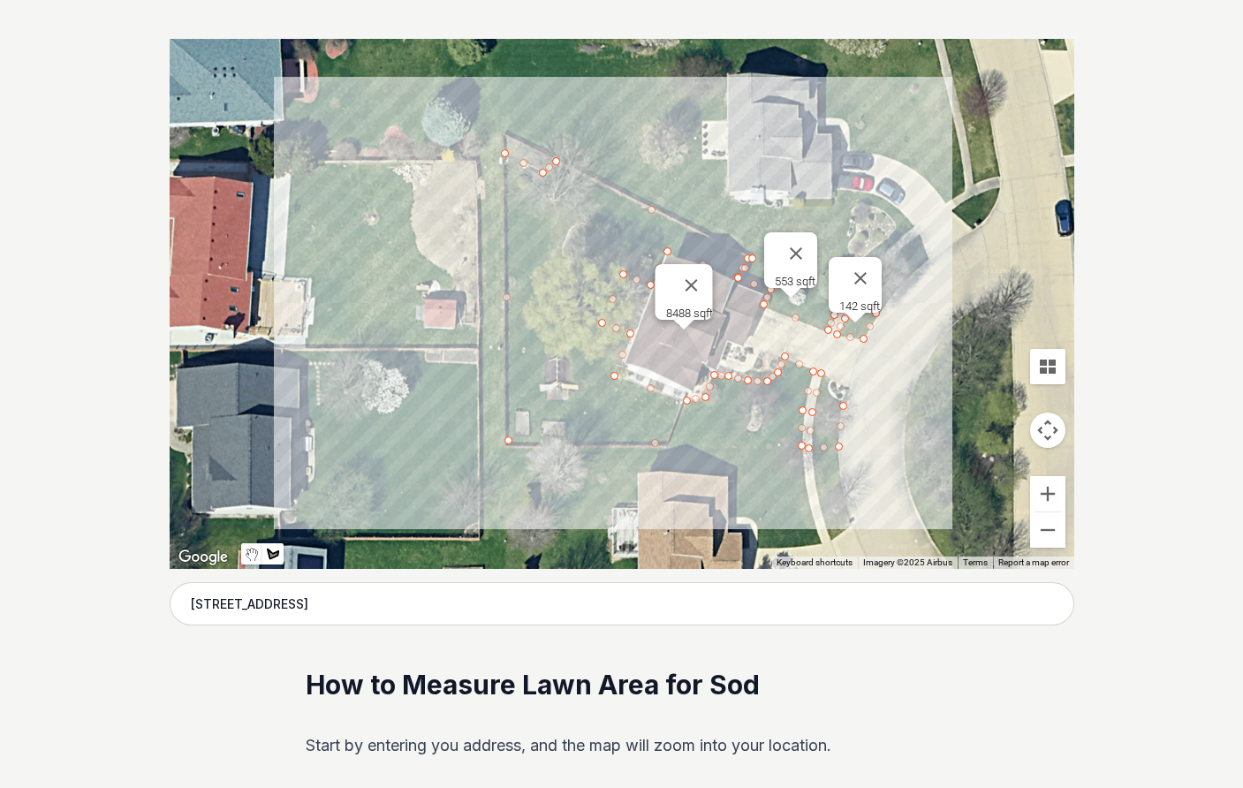
click at [830, 398] on div at bounding box center [622, 304] width 905 height 530
click at [827, 383] on div at bounding box center [622, 304] width 905 height 530
click at [821, 373] on div at bounding box center [622, 304] width 905 height 530
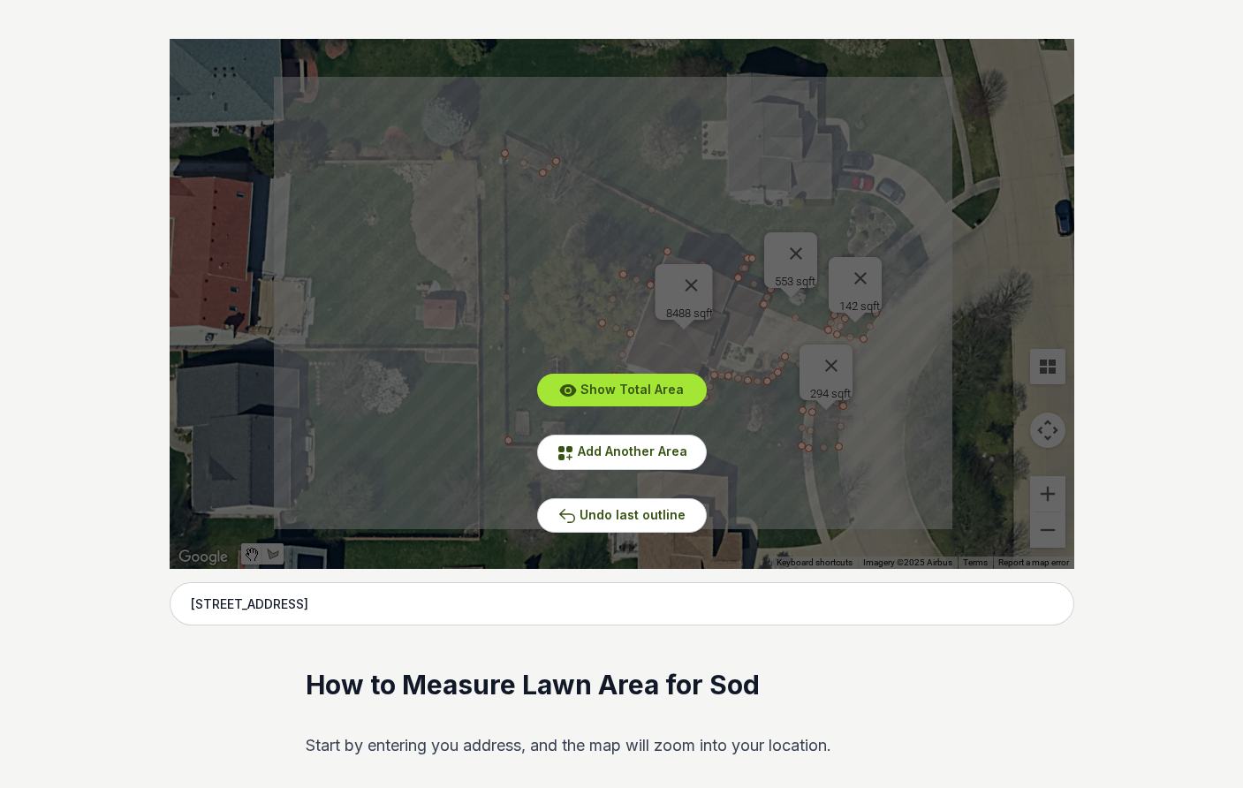
click at [647, 390] on span "Show Total Area" at bounding box center [631, 389] width 103 height 15
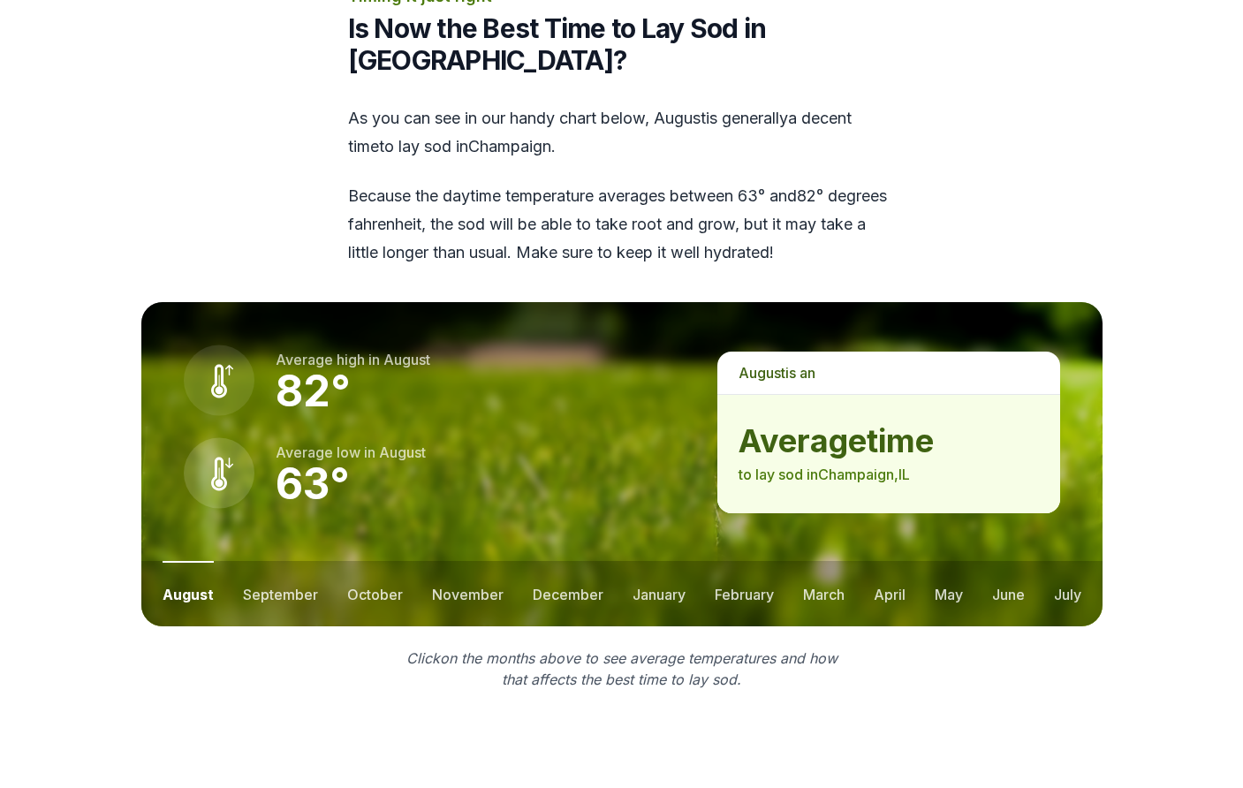
scroll to position [2370, 0]
